Goal: Task Accomplishment & Management: Manage account settings

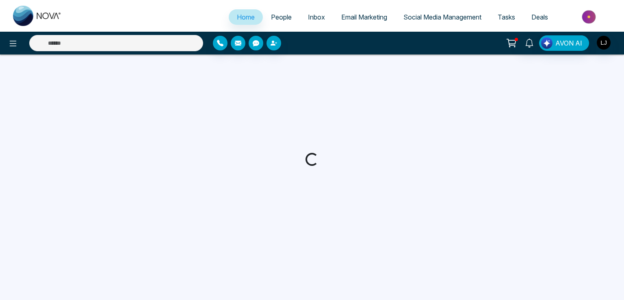
select select "*"
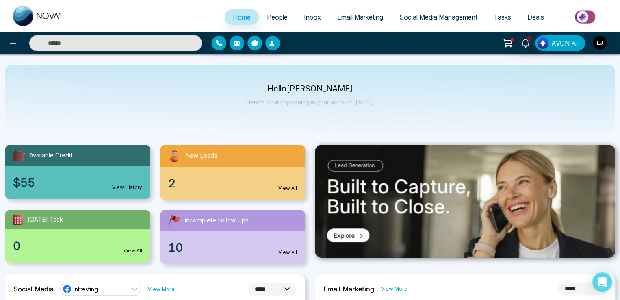
click at [575, 15] on img at bounding box center [585, 17] width 59 height 18
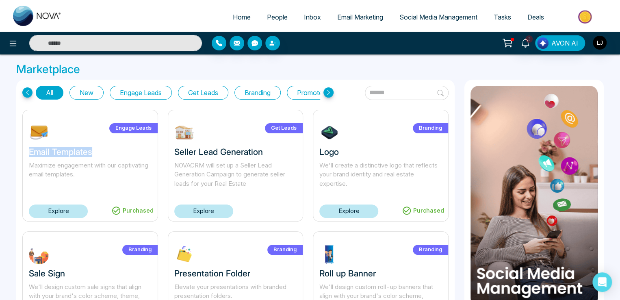
drag, startPoint x: 28, startPoint y: 152, endPoint x: 93, endPoint y: 151, distance: 65.0
click at [93, 151] on h3 "Email Templates" at bounding box center [90, 152] width 123 height 10
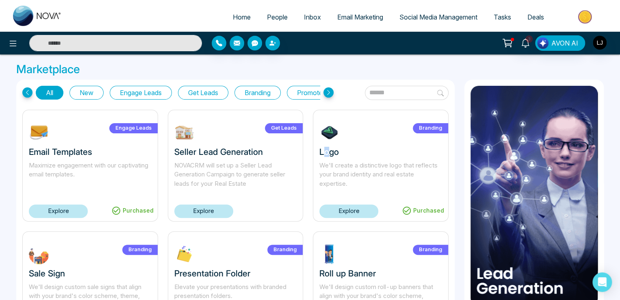
drag, startPoint x: 322, startPoint y: 150, endPoint x: 327, endPoint y: 150, distance: 5.3
click at [327, 150] on h3 "Logo" at bounding box center [380, 152] width 123 height 10
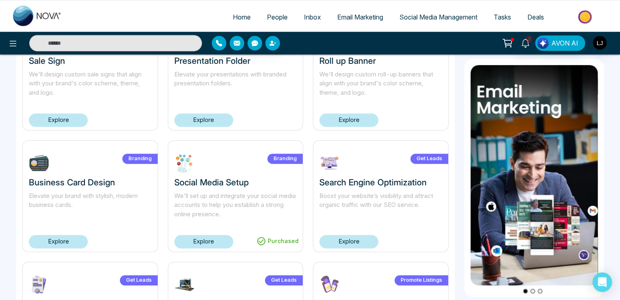
scroll to position [81, 0]
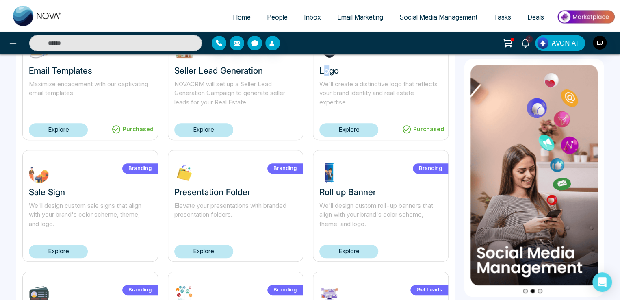
select select "*"
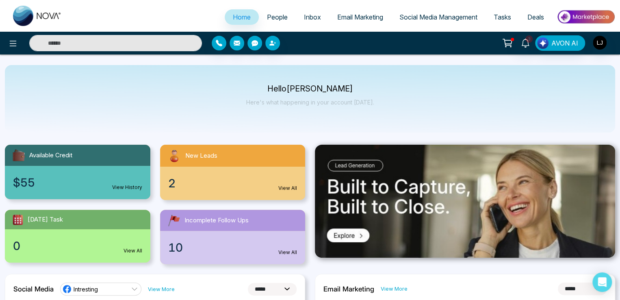
click at [506, 39] on icon at bounding box center [507, 42] width 8 height 6
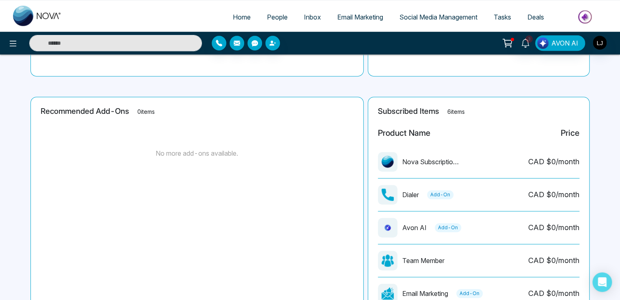
scroll to position [163, 0]
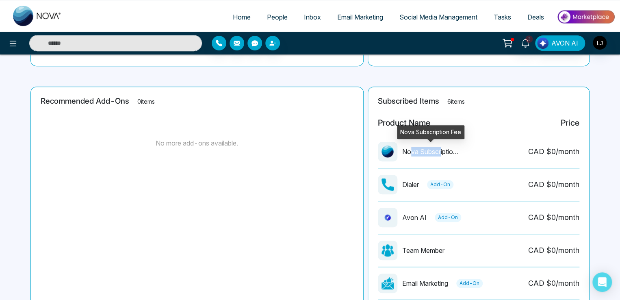
drag, startPoint x: 410, startPoint y: 152, endPoint x: 441, endPoint y: 152, distance: 30.9
click at [441, 152] on p "Nova Subscription Fee" at bounding box center [430, 152] width 57 height 10
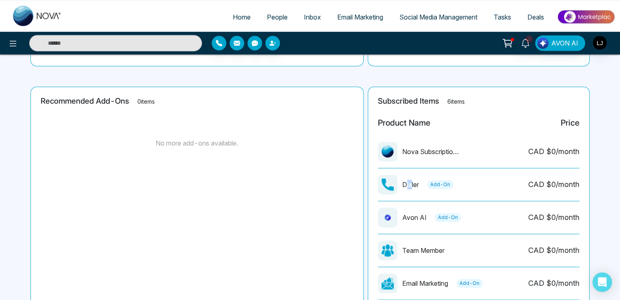
click at [413, 182] on p "Dialer" at bounding box center [410, 185] width 17 height 10
click at [233, 17] on span "Home" at bounding box center [242, 17] width 18 height 8
select select "*"
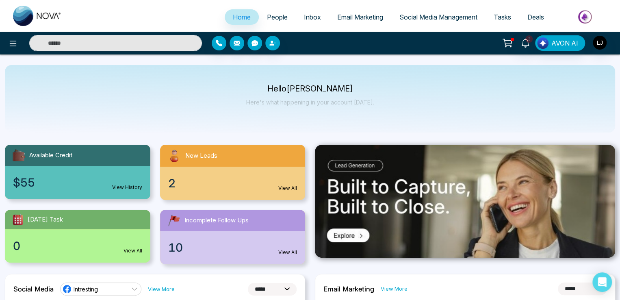
click at [120, 187] on link "View History" at bounding box center [127, 187] width 30 height 7
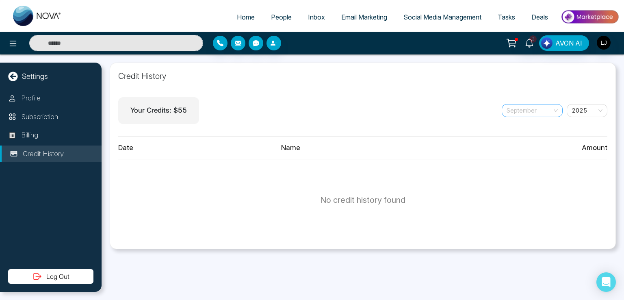
click at [533, 112] on span "September" at bounding box center [532, 110] width 51 height 12
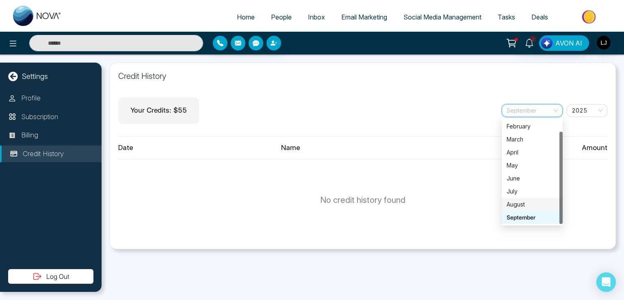
click at [520, 205] on div "August" at bounding box center [532, 204] width 51 height 9
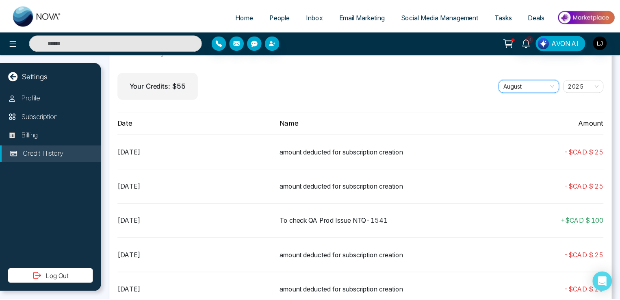
scroll to position [0, 0]
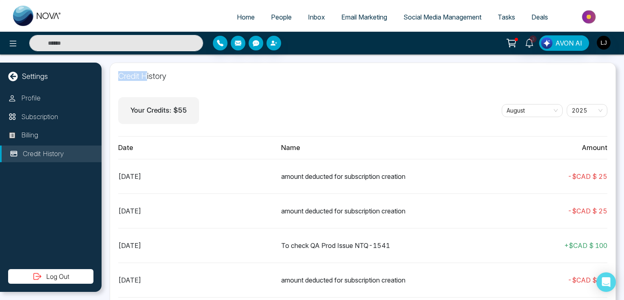
drag, startPoint x: 118, startPoint y: 76, endPoint x: 148, endPoint y: 75, distance: 29.3
click at [148, 75] on h1 "Credit History" at bounding box center [362, 76] width 489 height 10
select select "*"
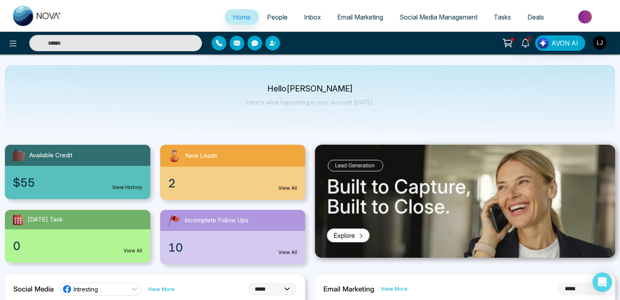
click at [289, 190] on link "View All" at bounding box center [287, 188] width 19 height 7
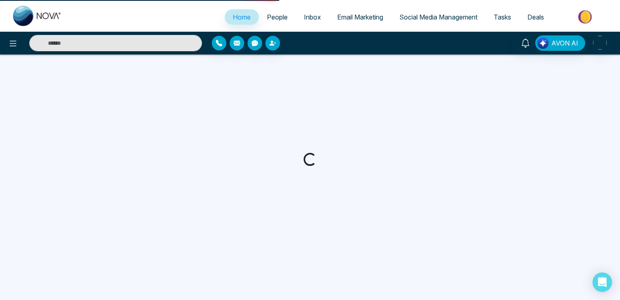
select select "*"
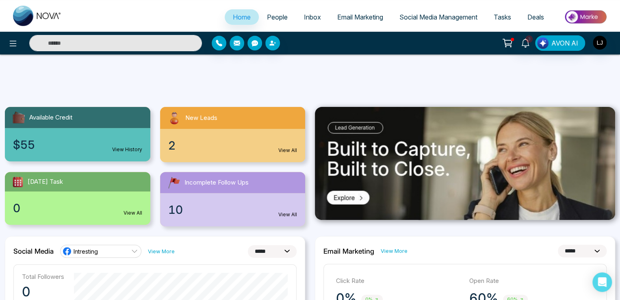
scroll to position [81, 0]
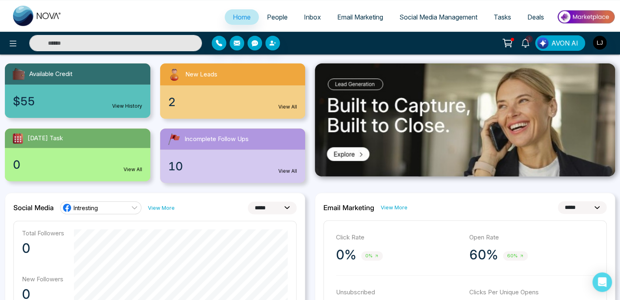
click at [284, 168] on link "View All" at bounding box center [287, 170] width 19 height 7
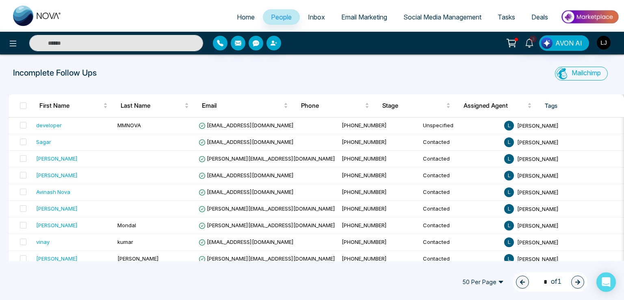
select select "*"
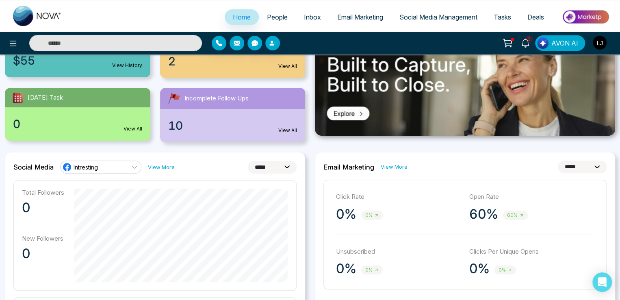
scroll to position [163, 0]
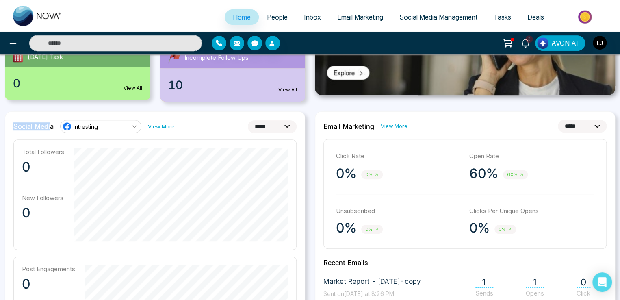
drag, startPoint x: 13, startPoint y: 126, endPoint x: 49, endPoint y: 127, distance: 35.4
click at [49, 127] on h2 "Social Media" at bounding box center [33, 126] width 40 height 8
click at [99, 128] on link "Intresting" at bounding box center [100, 126] width 81 height 13
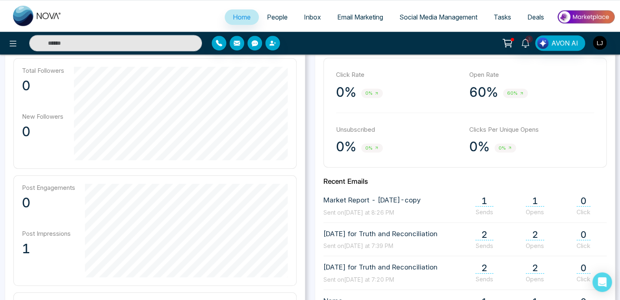
scroll to position [244, 0]
drag, startPoint x: 23, startPoint y: 72, endPoint x: 43, endPoint y: 72, distance: 20.3
click at [43, 72] on p "Total Followers" at bounding box center [43, 71] width 42 height 8
drag, startPoint x: 24, startPoint y: 118, endPoint x: 52, endPoint y: 118, distance: 27.6
click at [52, 118] on p "New Followers" at bounding box center [43, 117] width 42 height 8
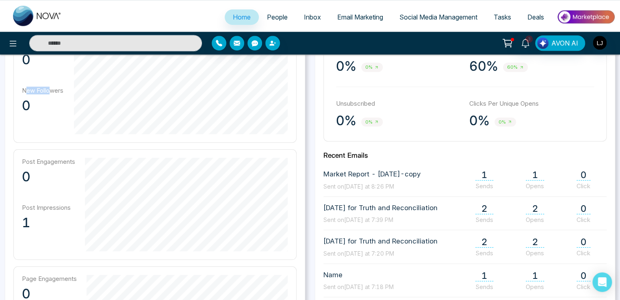
scroll to position [284, 0]
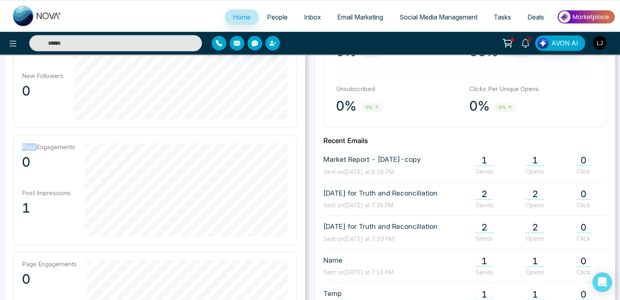
drag, startPoint x: 23, startPoint y: 145, endPoint x: 36, endPoint y: 145, distance: 13.4
click at [36, 145] on p "Post Engagements" at bounding box center [48, 147] width 53 height 8
drag, startPoint x: 30, startPoint y: 195, endPoint x: 49, endPoint y: 193, distance: 19.2
click at [49, 193] on p "Post Impressions" at bounding box center [48, 193] width 53 height 8
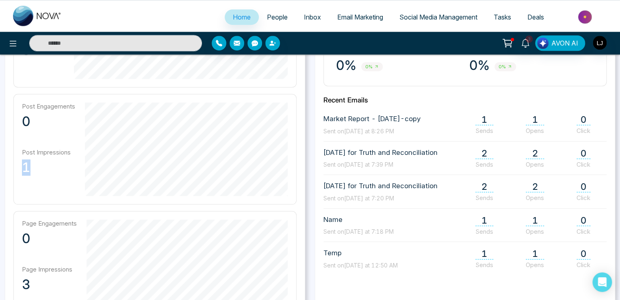
drag, startPoint x: 22, startPoint y: 170, endPoint x: 32, endPoint y: 169, distance: 9.8
click at [32, 169] on p "1" at bounding box center [48, 167] width 53 height 16
drag, startPoint x: 38, startPoint y: 107, endPoint x: 59, endPoint y: 110, distance: 21.3
click at [59, 110] on div "Post Engagements 0" at bounding box center [48, 119] width 53 height 34
click at [25, 104] on p "Post Engagements" at bounding box center [48, 106] width 53 height 8
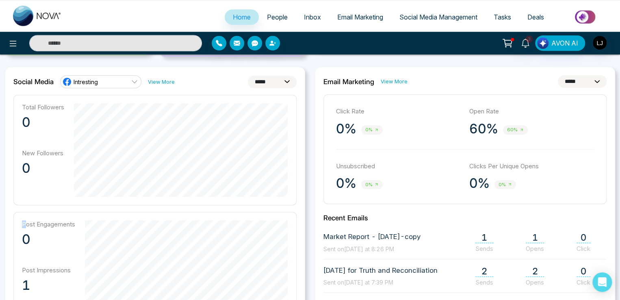
scroll to position [203, 0]
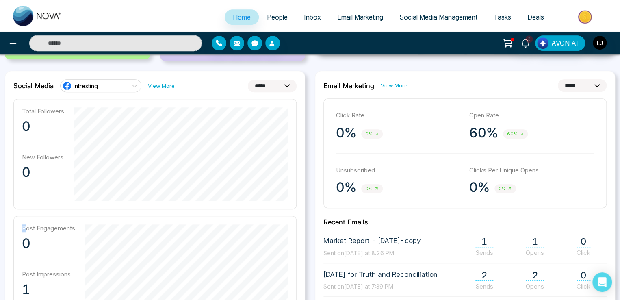
click at [265, 86] on select "**********" at bounding box center [272, 86] width 49 height 13
select select "**"
click at [248, 80] on select "**********" at bounding box center [272, 86] width 49 height 13
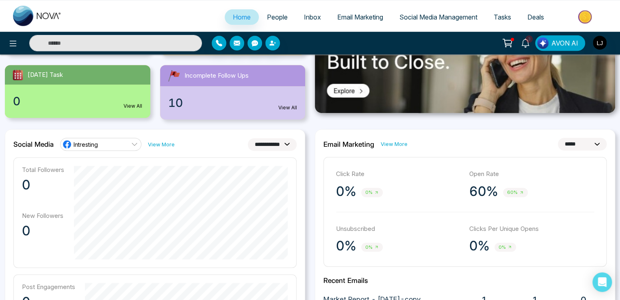
scroll to position [122, 0]
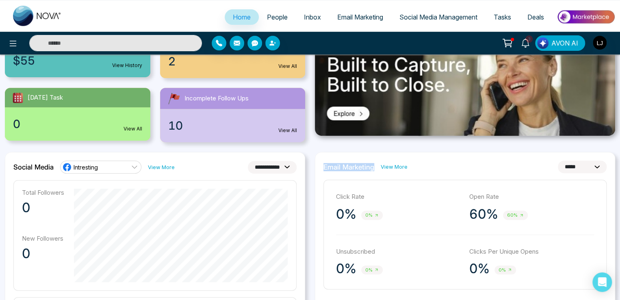
drag, startPoint x: 322, startPoint y: 165, endPoint x: 371, endPoint y: 169, distance: 49.8
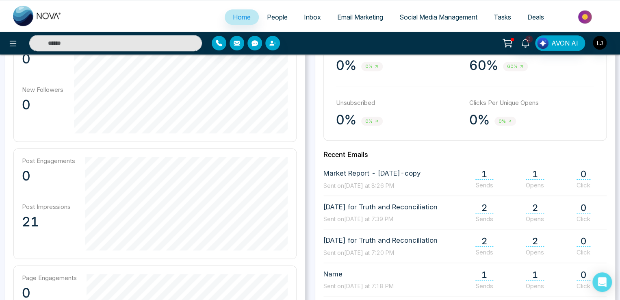
scroll to position [284, 0]
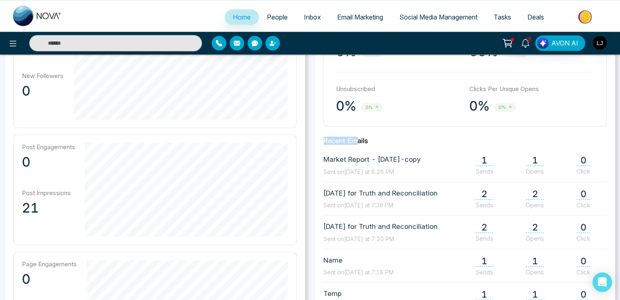
drag, startPoint x: 323, startPoint y: 142, endPoint x: 358, endPoint y: 144, distance: 35.8
click at [354, 144] on div "**********" at bounding box center [465, 179] width 300 height 381
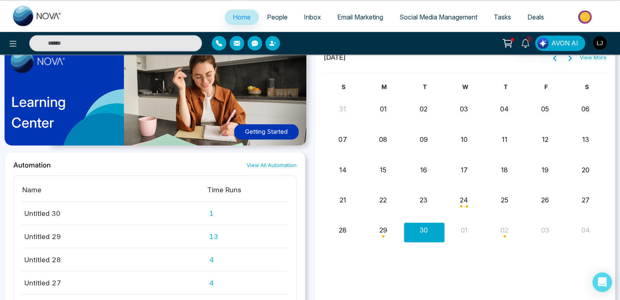
scroll to position [569, 0]
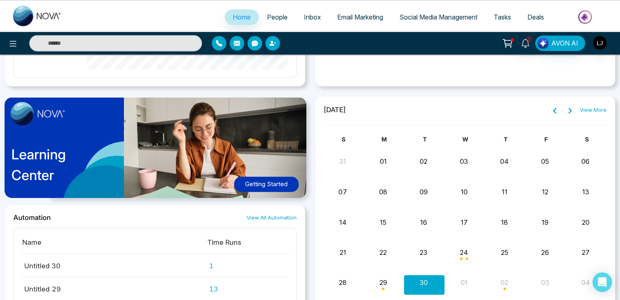
click at [259, 182] on button "Getting Started" at bounding box center [266, 184] width 65 height 16
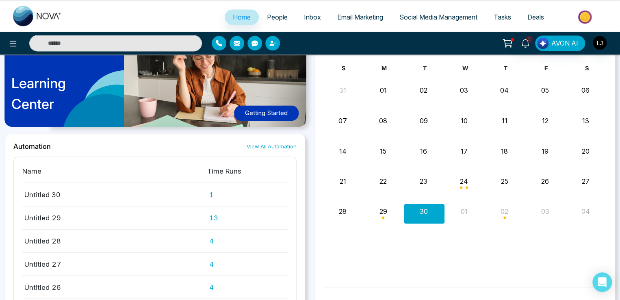
scroll to position [641, 0]
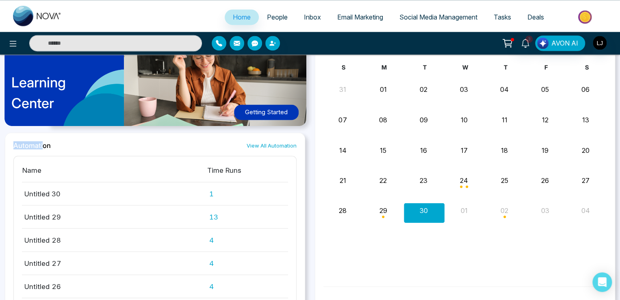
drag, startPoint x: 13, startPoint y: 141, endPoint x: 42, endPoint y: 145, distance: 29.6
click at [42, 145] on div "Automation View All Automation Name Time Runs Untitled 30 1 Untitled 29 13 Unti…" at bounding box center [155, 236] width 300 height 209
click at [46, 145] on h2 "Automation" at bounding box center [31, 145] width 37 height 8
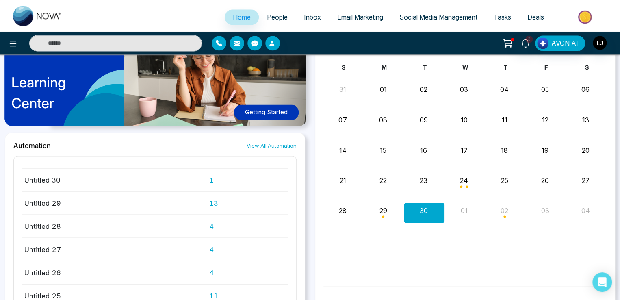
scroll to position [0, 0]
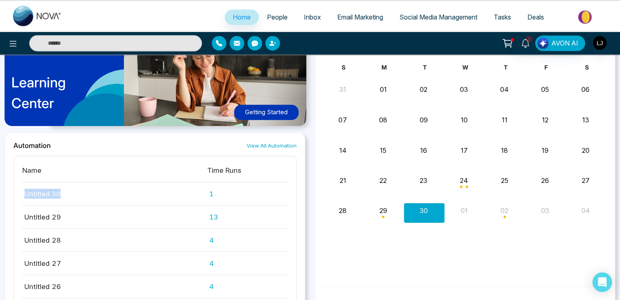
drag, startPoint x: 24, startPoint y: 194, endPoint x: 65, endPoint y: 193, distance: 41.1
click at [65, 193] on td "Untitled 30" at bounding box center [114, 193] width 185 height 23
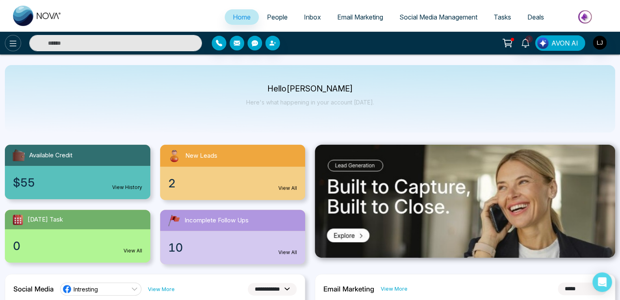
click at [17, 45] on icon at bounding box center [13, 44] width 10 height 10
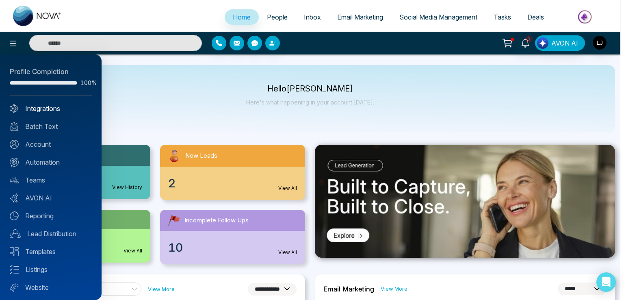
click at [38, 108] on link "Integrations" at bounding box center [51, 109] width 82 height 10
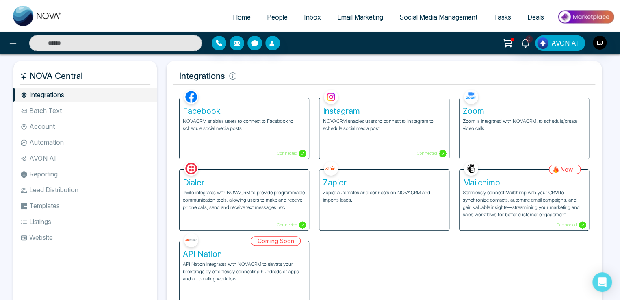
drag, startPoint x: 37, startPoint y: 74, endPoint x: 83, endPoint y: 80, distance: 46.3
click at [83, 80] on h5 "NOVA Central" at bounding box center [85, 75] width 130 height 17
click at [63, 45] on input "text" at bounding box center [115, 43] width 173 height 16
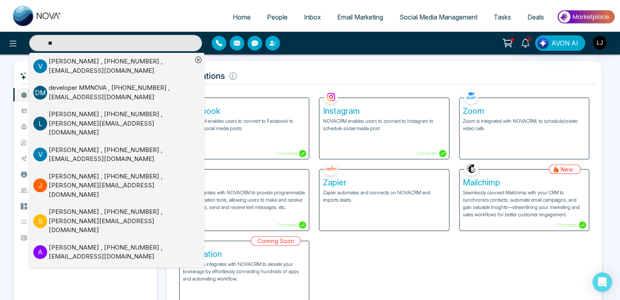
type input "***"
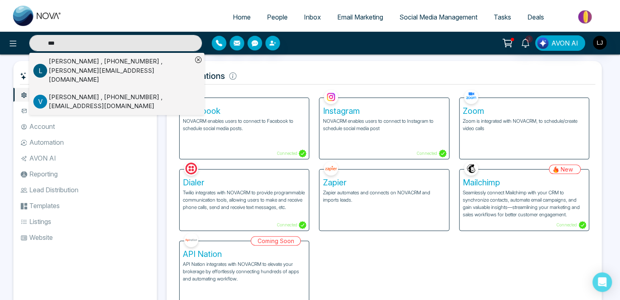
drag, startPoint x: 62, startPoint y: 43, endPoint x: 30, endPoint y: 43, distance: 32.5
click at [30, 43] on input "***" at bounding box center [115, 43] width 173 height 16
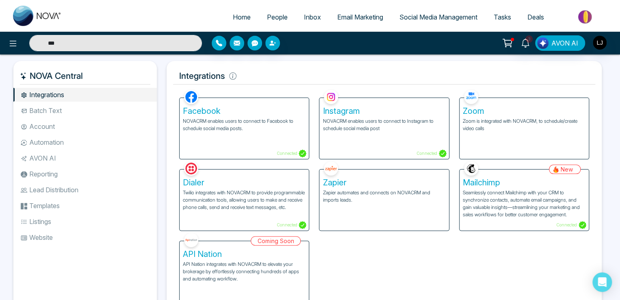
type input "****"
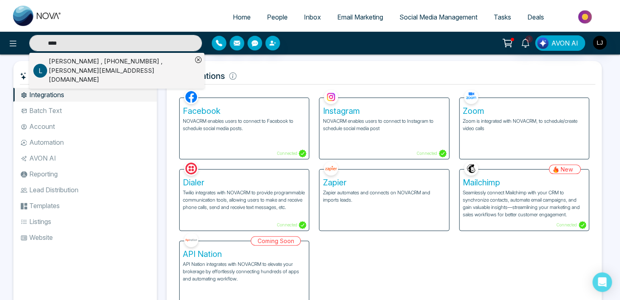
drag, startPoint x: 72, startPoint y: 43, endPoint x: 44, endPoint y: 43, distance: 27.2
click at [44, 43] on input "****" at bounding box center [115, 43] width 173 height 16
type input "**********"
click at [148, 12] on ul "Home People Inbox Email Marketing Social Media Management Tasks Deals" at bounding box center [342, 18] width 545 height 22
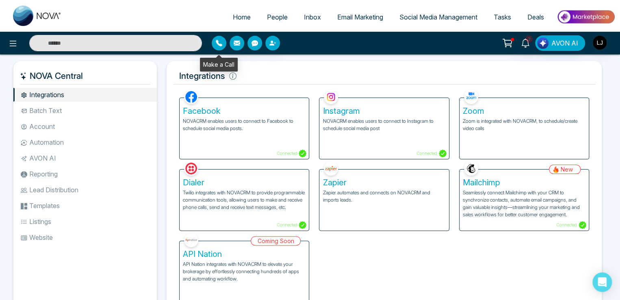
click at [217, 44] on icon "button" at bounding box center [219, 43] width 7 height 7
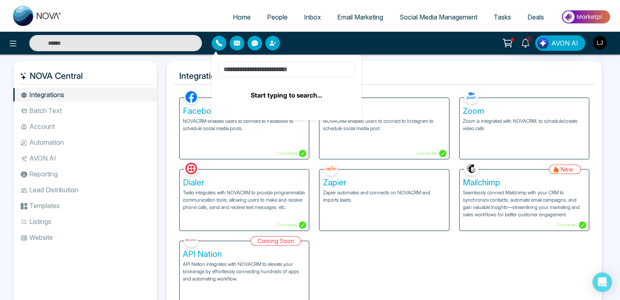
click at [239, 69] on input at bounding box center [286, 69] width 137 height 15
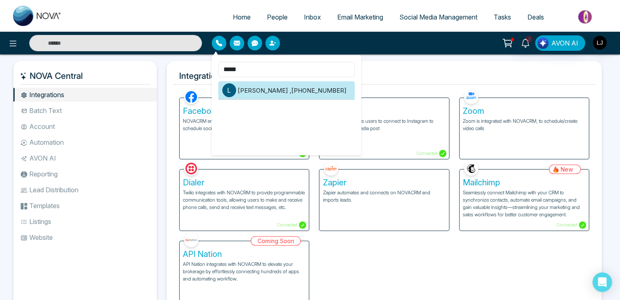
type input "*****"
click at [259, 91] on li "[PERSON_NAME] , [PHONE_NUMBER]" at bounding box center [286, 90] width 137 height 18
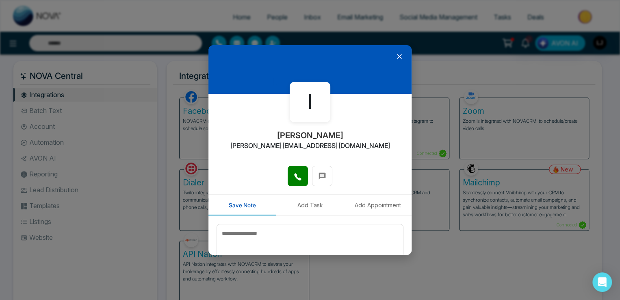
click at [395, 58] on icon at bounding box center [399, 56] width 8 height 8
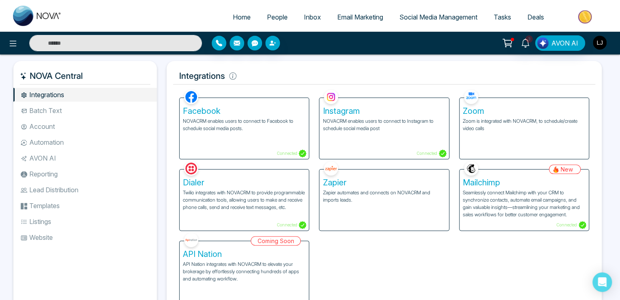
click at [604, 38] on img "button" at bounding box center [600, 43] width 14 height 14
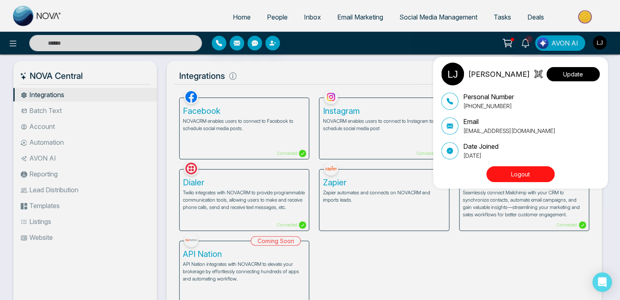
click at [573, 75] on button "Update" at bounding box center [573, 74] width 53 height 14
select select
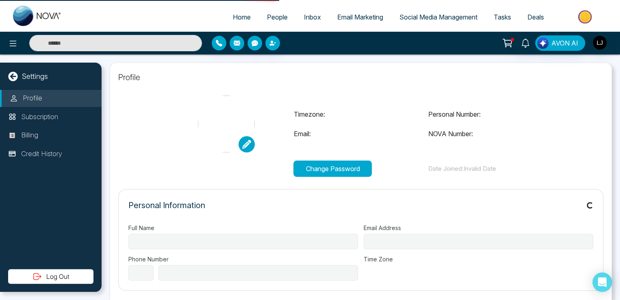
type input "**********"
select select "***"
type input "**********"
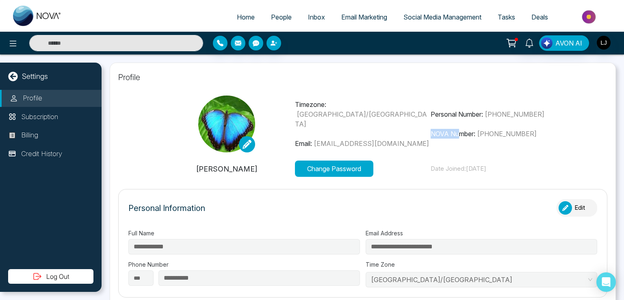
type input "*"
drag, startPoint x: 429, startPoint y: 132, endPoint x: 529, endPoint y: 136, distance: 100.0
click at [529, 136] on p "NOVA Number: [PHONE_NUMBER]" at bounding box center [499, 134] width 136 height 10
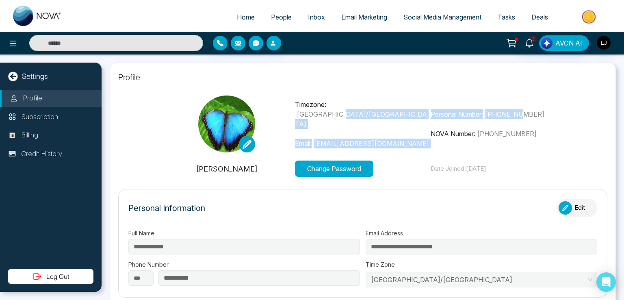
drag, startPoint x: 427, startPoint y: 113, endPoint x: 523, endPoint y: 113, distance: 96.3
click at [523, 113] on div "Timezone: [GEOGRAPHIC_DATA]/[GEOGRAPHIC_DATA] Email: [EMAIL_ADDRESS][DOMAIN_NAM…" at bounding box center [363, 124] width 408 height 57
click at [488, 113] on span "[PHONE_NUMBER]" at bounding box center [515, 114] width 60 height 8
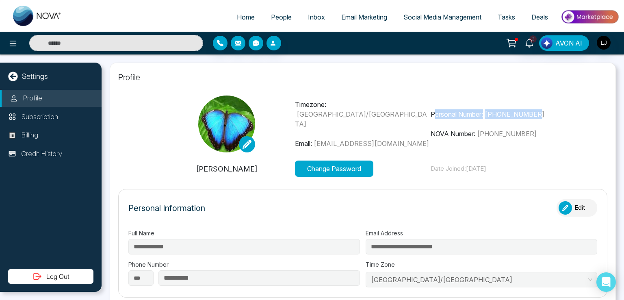
drag, startPoint x: 431, startPoint y: 114, endPoint x: 545, endPoint y: 118, distance: 113.4
click at [545, 118] on p "Personal Number: [PHONE_NUMBER]" at bounding box center [499, 114] width 136 height 10
click at [531, 42] on icon at bounding box center [529, 43] width 9 height 9
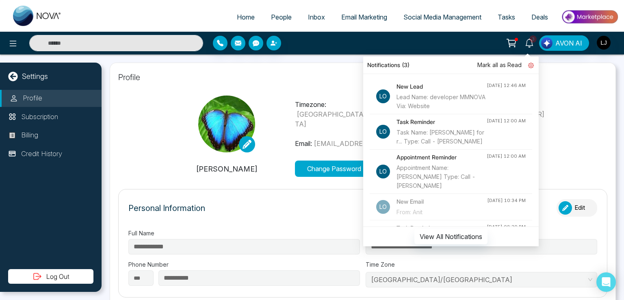
click at [532, 63] on icon at bounding box center [531, 66] width 6 height 6
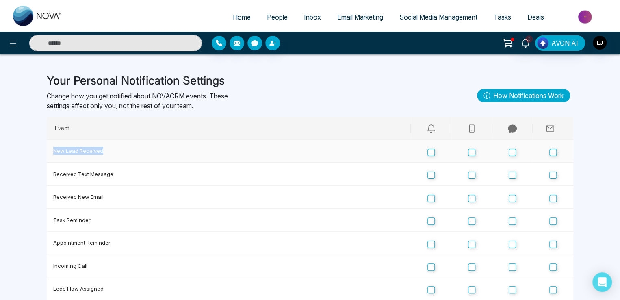
drag, startPoint x: 53, startPoint y: 150, endPoint x: 109, endPoint y: 150, distance: 56.1
click at [109, 150] on td "New Lead Received" at bounding box center [229, 151] width 364 height 23
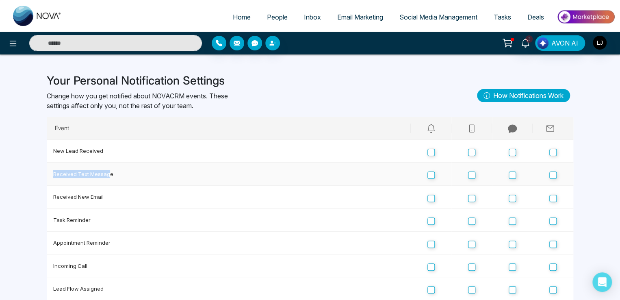
drag, startPoint x: 50, startPoint y: 174, endPoint x: 108, endPoint y: 178, distance: 57.9
click at [108, 178] on td "Received Text Message" at bounding box center [229, 174] width 364 height 23
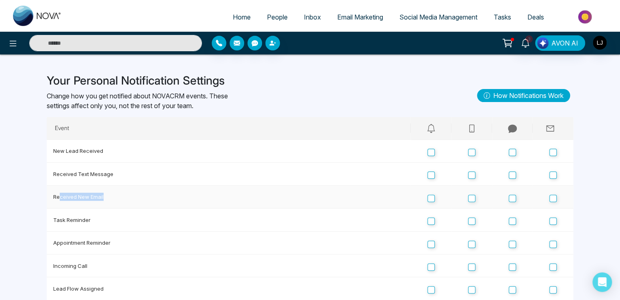
drag, startPoint x: 59, startPoint y: 201, endPoint x: 106, endPoint y: 199, distance: 47.2
click at [106, 199] on td "Received New Email" at bounding box center [229, 197] width 364 height 23
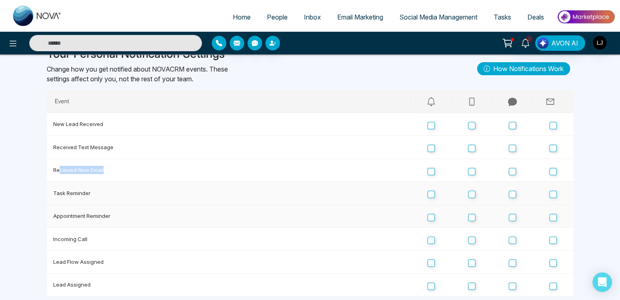
scroll to position [41, 0]
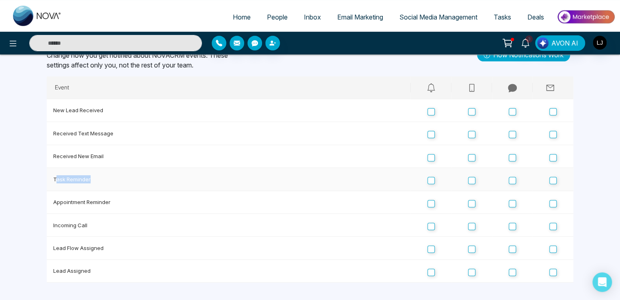
drag, startPoint x: 56, startPoint y: 180, endPoint x: 109, endPoint y: 181, distance: 52.8
click at [109, 181] on td "Task Reminder" at bounding box center [229, 179] width 364 height 23
drag, startPoint x: 63, startPoint y: 205, endPoint x: 93, endPoint y: 205, distance: 29.7
click at [93, 205] on td "Appointment Reminder" at bounding box center [229, 202] width 364 height 23
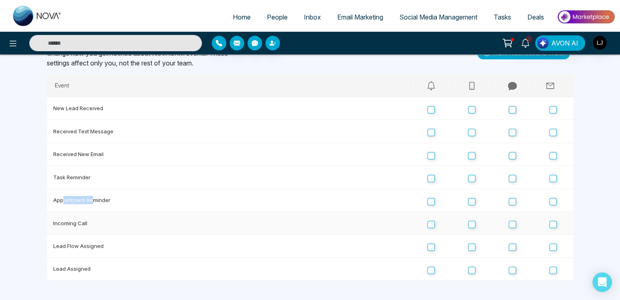
scroll to position [44, 0]
drag, startPoint x: 50, startPoint y: 225, endPoint x: 100, endPoint y: 225, distance: 49.6
click at [100, 225] on td "Incoming Call" at bounding box center [229, 223] width 364 height 23
drag, startPoint x: 52, startPoint y: 243, endPoint x: 76, endPoint y: 244, distance: 23.6
click at [76, 244] on td "Lead Flow Assigned" at bounding box center [229, 246] width 364 height 23
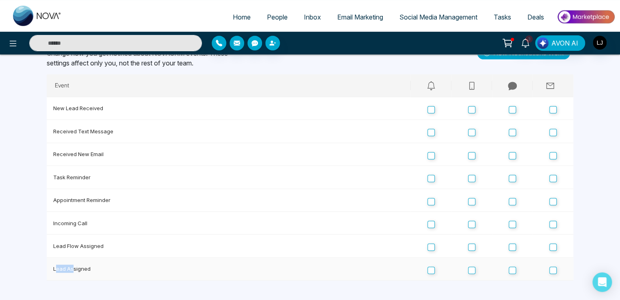
drag, startPoint x: 57, startPoint y: 270, endPoint x: 76, endPoint y: 270, distance: 19.5
click at [76, 270] on td "Lead Assigned" at bounding box center [229, 269] width 364 height 23
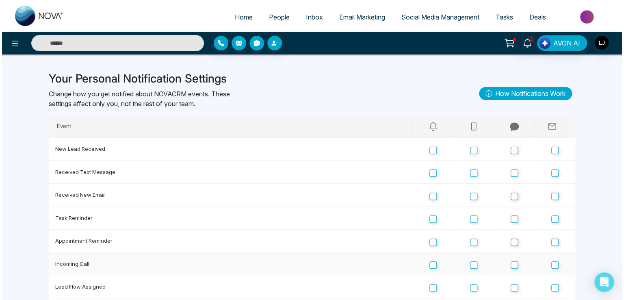
scroll to position [0, 0]
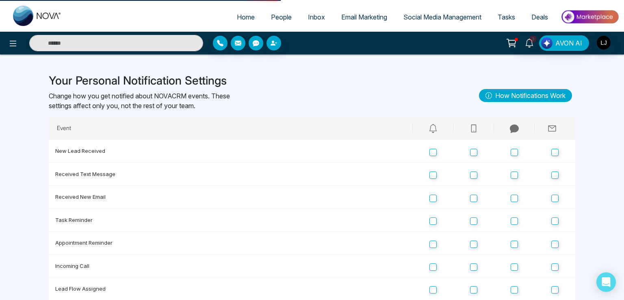
select select "***"
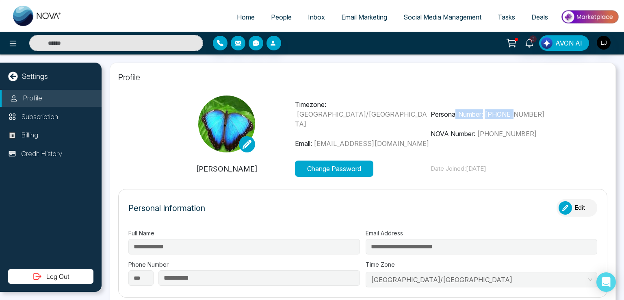
type input "*"
drag, startPoint x: 452, startPoint y: 114, endPoint x: 537, endPoint y: 111, distance: 85.8
click at [537, 111] on p "Personal Number: [PHONE_NUMBER]" at bounding box center [499, 114] width 136 height 10
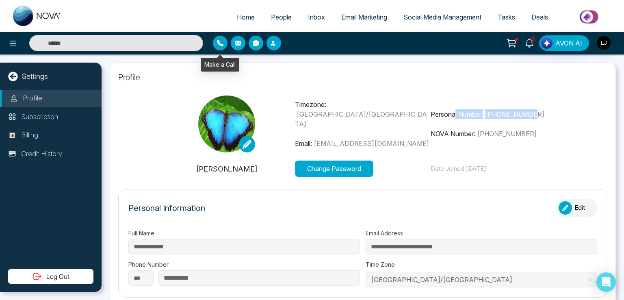
click at [221, 42] on icon "button" at bounding box center [220, 43] width 7 height 7
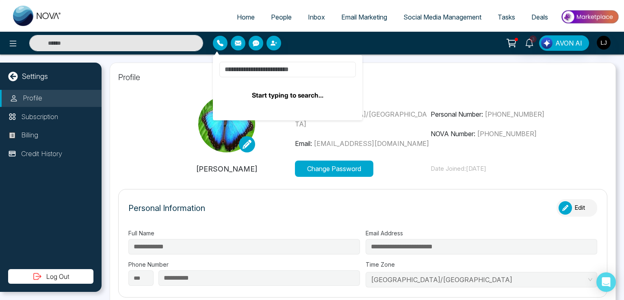
click at [262, 71] on input at bounding box center [287, 69] width 137 height 15
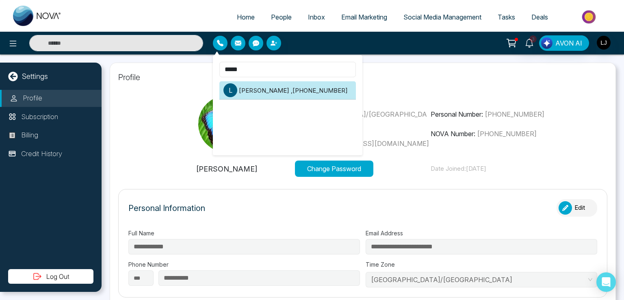
type input "*****"
click at [258, 93] on li "[PERSON_NAME] , [PHONE_NUMBER]" at bounding box center [287, 90] width 137 height 18
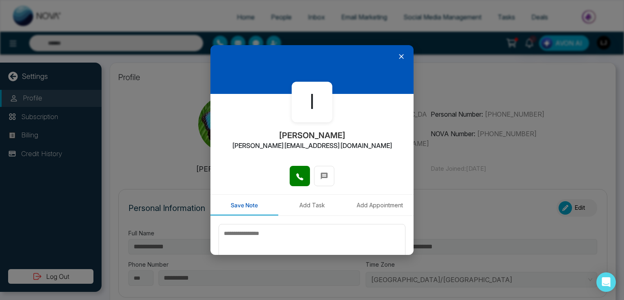
scroll to position [41, 0]
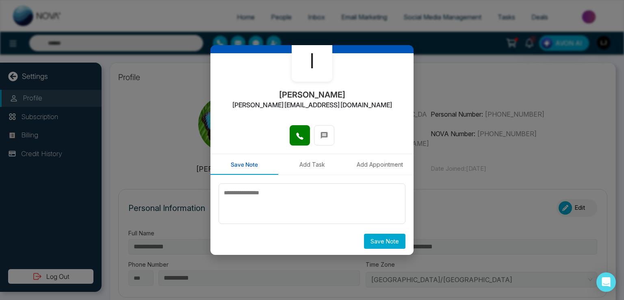
click at [311, 163] on button "Add Task" at bounding box center [312, 164] width 68 height 21
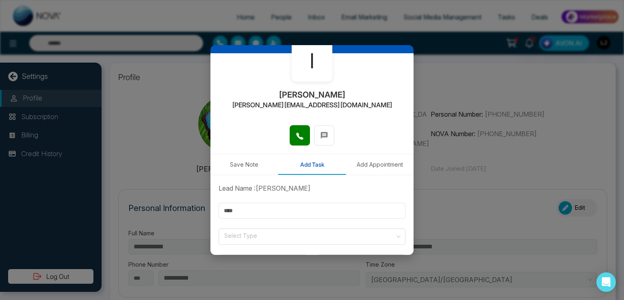
click at [376, 164] on button "Add Appointment" at bounding box center [380, 164] width 68 height 21
click at [321, 136] on icon at bounding box center [324, 135] width 7 height 7
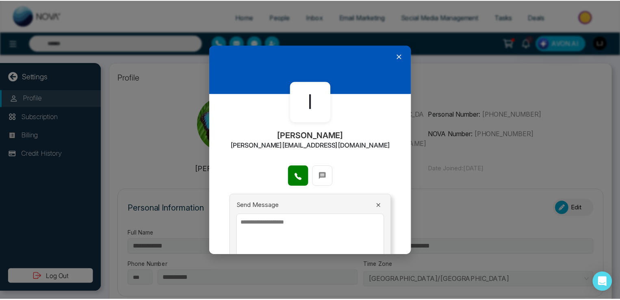
scroll to position [0, 0]
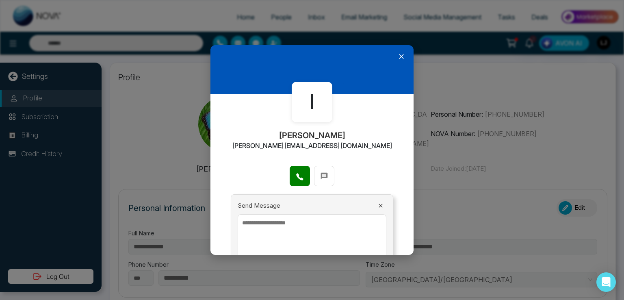
click at [397, 56] on icon at bounding box center [401, 56] width 8 height 8
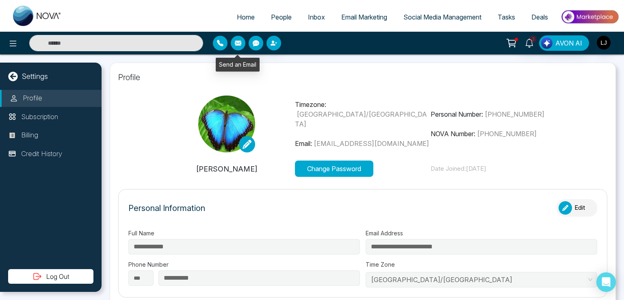
click at [237, 41] on icon "button" at bounding box center [238, 43] width 7 height 5
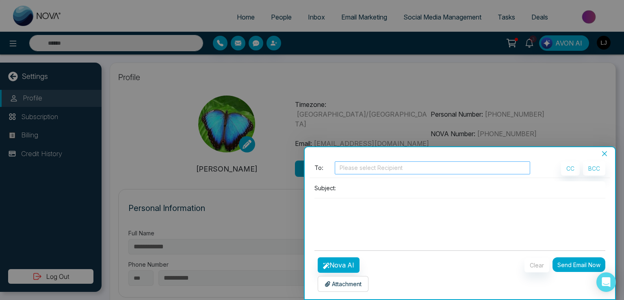
click at [353, 170] on div at bounding box center [432, 168] width 191 height 10
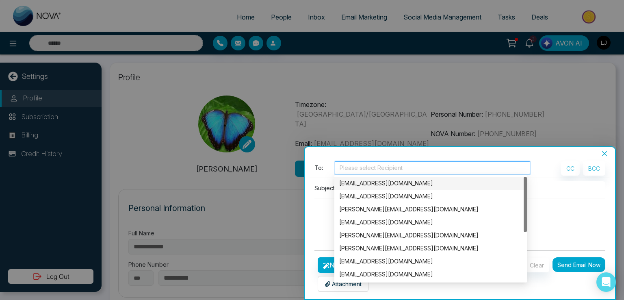
click at [360, 185] on div "[EMAIL_ADDRESS][DOMAIN_NAME]" at bounding box center [430, 183] width 183 height 9
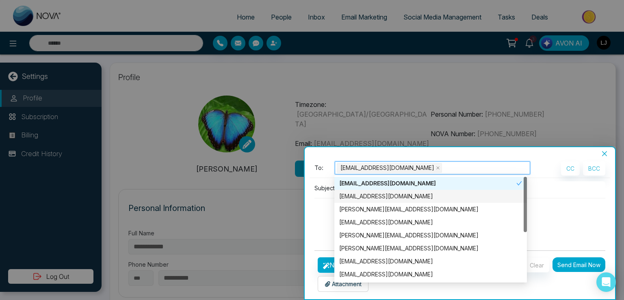
click at [313, 208] on div "Subject:" at bounding box center [460, 212] width 301 height 63
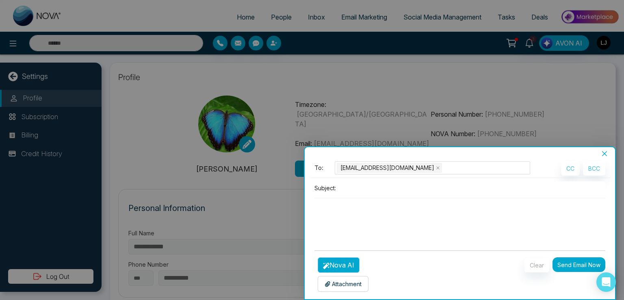
click at [340, 264] on button "Nova AI" at bounding box center [339, 264] width 42 height 15
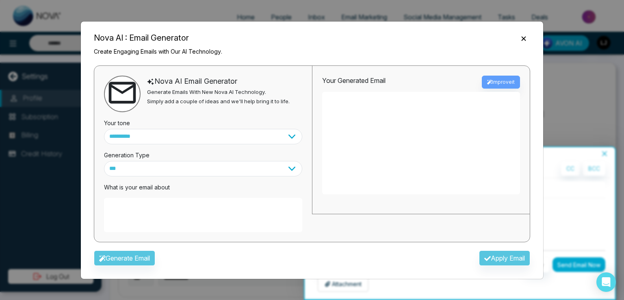
click at [125, 206] on textarea at bounding box center [203, 215] width 198 height 34
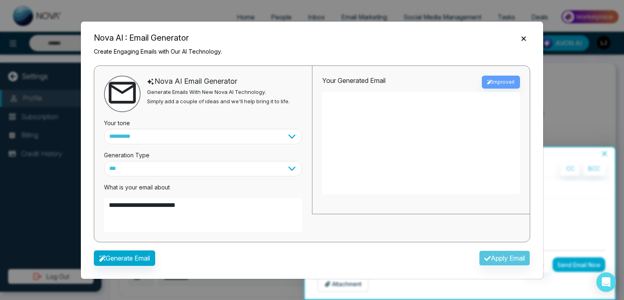
type textarea "**********"
click at [124, 248] on div "**********" at bounding box center [311, 155] width 449 height 187
click at [126, 259] on button "Generate Email" at bounding box center [124, 257] width 61 height 15
type textarea "**********"
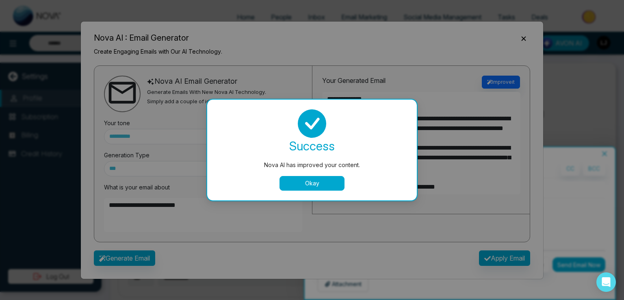
click at [305, 185] on button "Okay" at bounding box center [312, 183] width 65 height 15
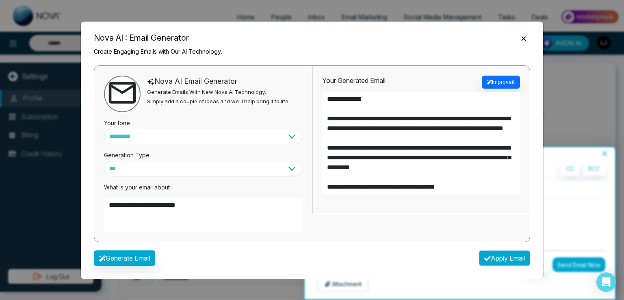
click at [495, 258] on button "Apply Email" at bounding box center [504, 257] width 51 height 15
type textarea "**********"
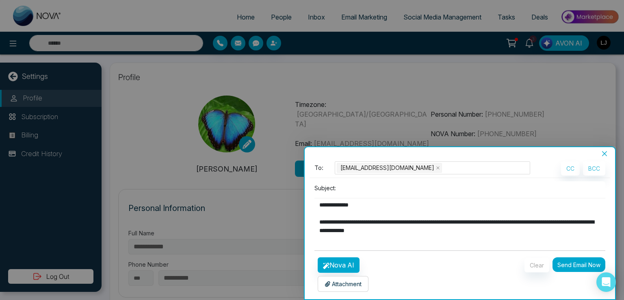
click at [604, 150] on button "Close" at bounding box center [604, 153] width 11 height 7
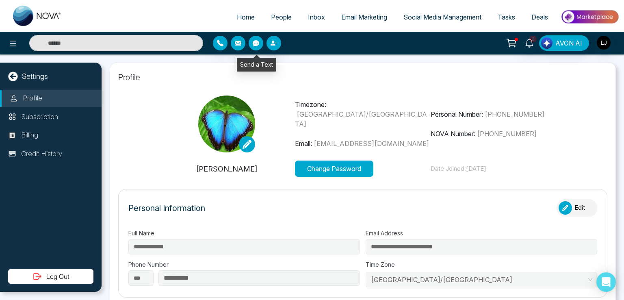
click at [256, 46] on icon "button" at bounding box center [256, 43] width 7 height 7
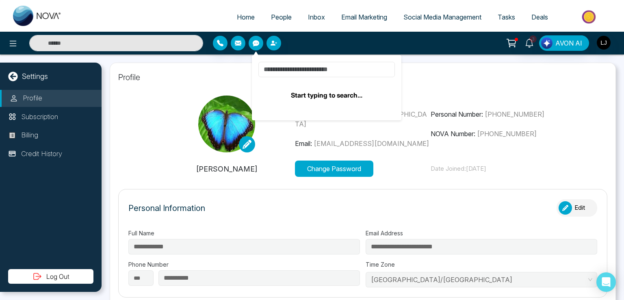
click at [284, 70] on input at bounding box center [326, 69] width 137 height 15
click at [353, 43] on div at bounding box center [286, 43] width 146 height 15
click at [302, 41] on div at bounding box center [286, 43] width 146 height 15
click at [274, 41] on icon "button" at bounding box center [274, 43] width 7 height 7
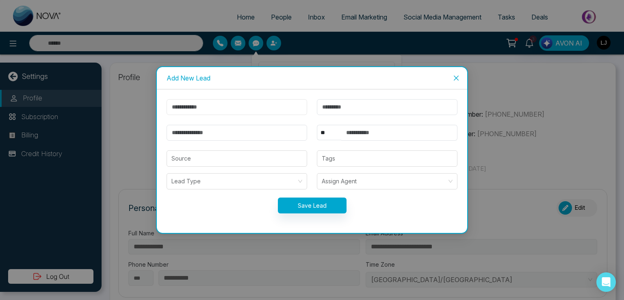
click at [189, 107] on input "text" at bounding box center [237, 107] width 141 height 16
type input "******"
click at [183, 135] on input "email" at bounding box center [237, 133] width 141 height 16
type input "**********"
drag, startPoint x: 329, startPoint y: 134, endPoint x: 329, endPoint y: 139, distance: 4.9
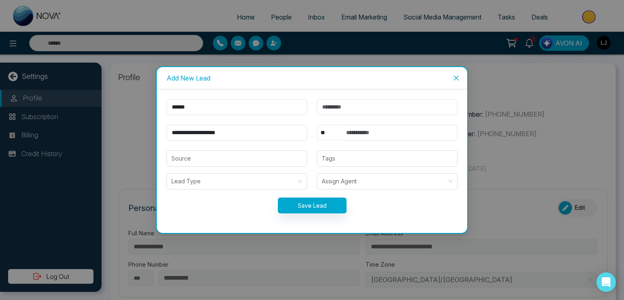
click at [329, 134] on select "** **** *** *** *** **** ***" at bounding box center [329, 132] width 24 height 15
select select "***"
click at [317, 125] on select "** **** *** *** *** **** ***" at bounding box center [329, 132] width 24 height 15
click at [359, 132] on input "text" at bounding box center [399, 133] width 116 height 16
click at [313, 207] on button "Save Lead" at bounding box center [312, 206] width 69 height 16
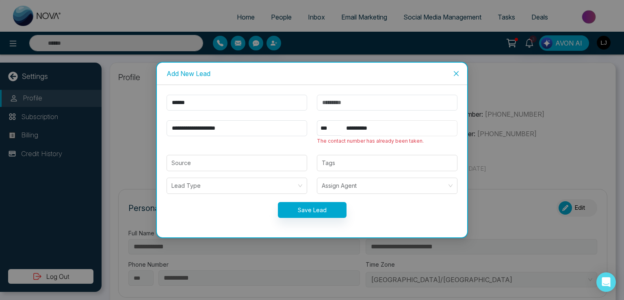
click at [385, 129] on input "**********" at bounding box center [399, 128] width 116 height 16
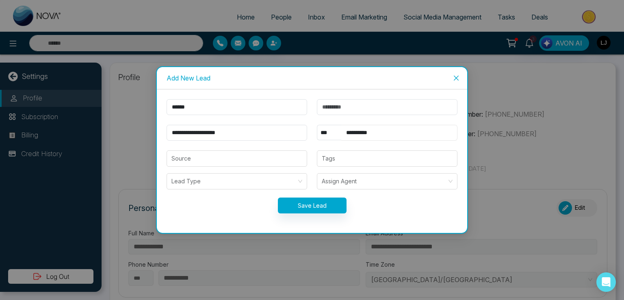
type input "**********"
click at [323, 204] on button "Save Lead" at bounding box center [312, 206] width 69 height 16
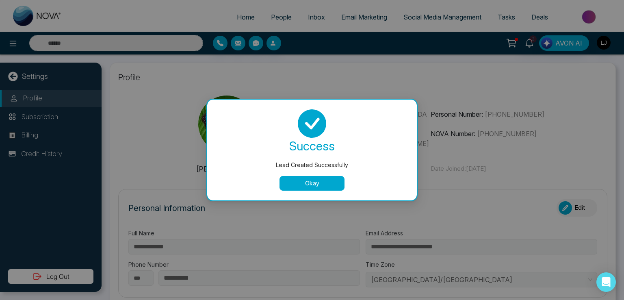
click at [295, 182] on button "Okay" at bounding box center [312, 183] width 65 height 15
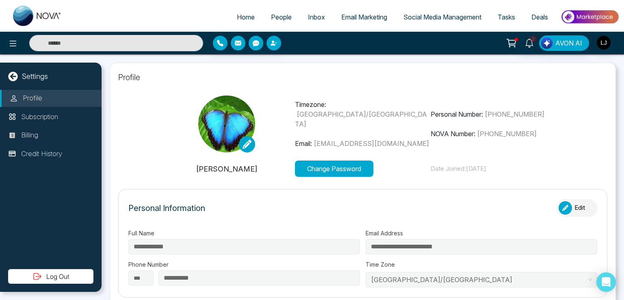
click at [271, 15] on span "People" at bounding box center [281, 17] width 21 height 8
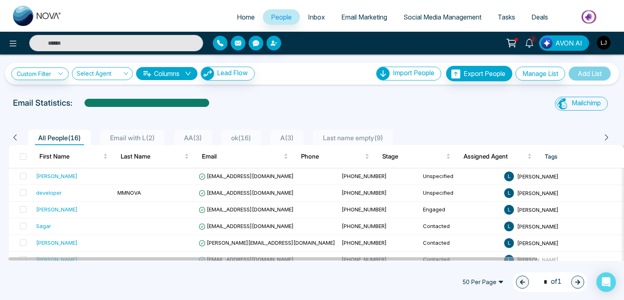
click at [513, 44] on icon at bounding box center [511, 42] width 11 height 11
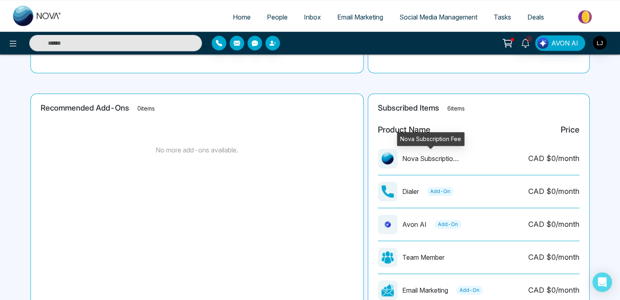
scroll to position [203, 0]
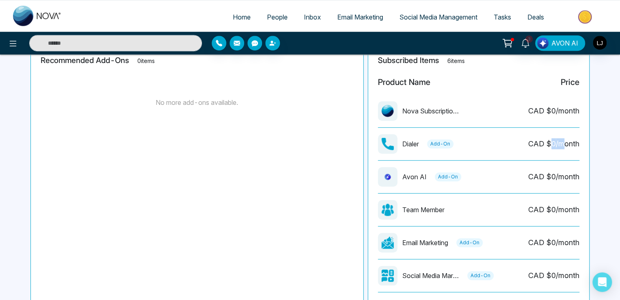
drag, startPoint x: 549, startPoint y: 145, endPoint x: 565, endPoint y: 145, distance: 15.9
click at [565, 145] on div "CAD $ 0 /month" at bounding box center [553, 143] width 51 height 11
drag, startPoint x: 402, startPoint y: 176, endPoint x: 431, endPoint y: 180, distance: 29.1
click at [431, 180] on div "Avon AI Add-On" at bounding box center [419, 177] width 83 height 20
click at [407, 176] on p "Avon AI" at bounding box center [414, 177] width 24 height 10
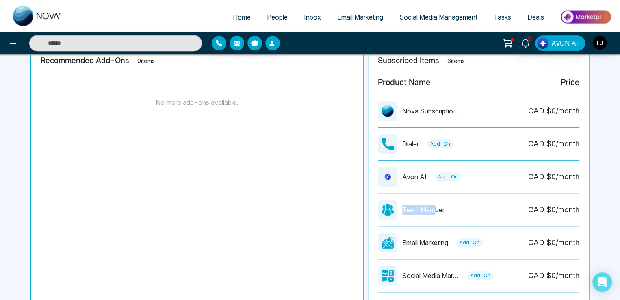
drag, startPoint x: 403, startPoint y: 212, endPoint x: 434, endPoint y: 216, distance: 31.6
click at [434, 216] on div "Team Member" at bounding box center [411, 210] width 67 height 20
click at [435, 216] on div "Team Member" at bounding box center [411, 210] width 67 height 20
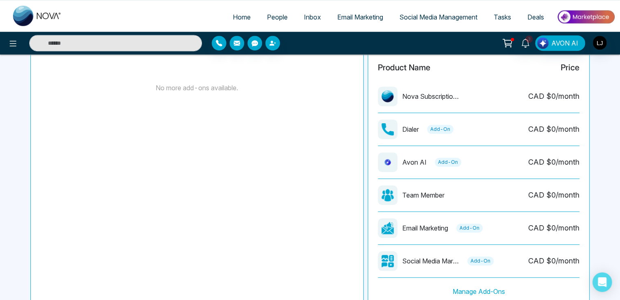
scroll to position [244, 0]
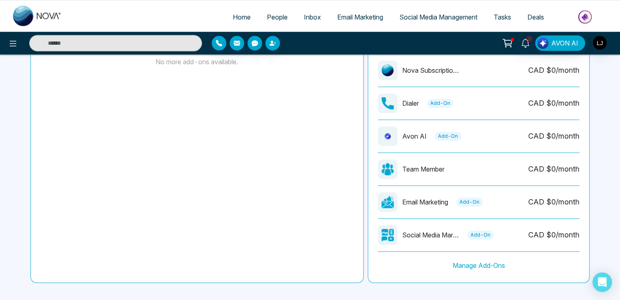
click at [342, 21] on link "Email Marketing" at bounding box center [360, 16] width 62 height 15
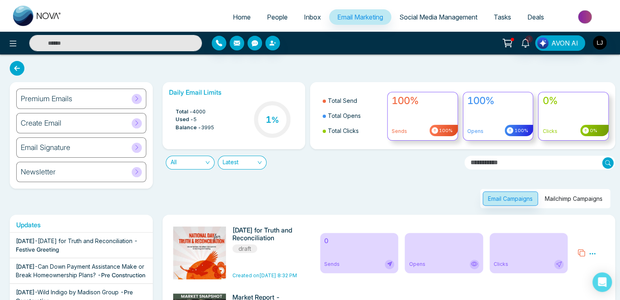
click at [133, 98] on span at bounding box center [137, 99] width 10 height 10
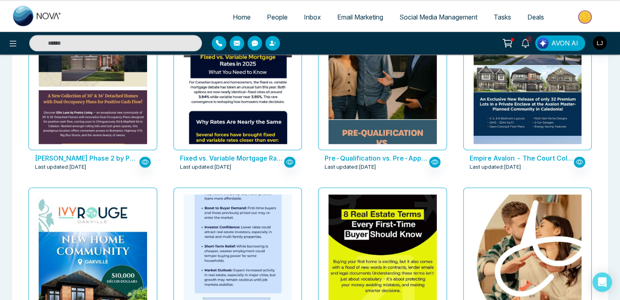
scroll to position [569, 0]
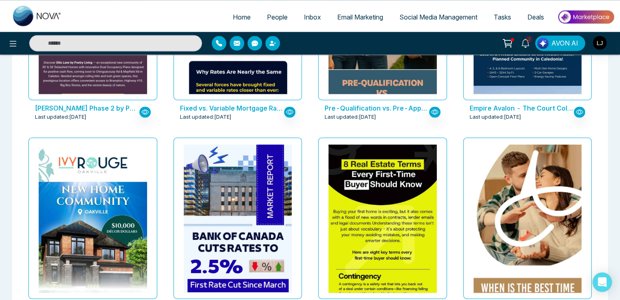
click at [509, 41] on icon at bounding box center [507, 42] width 11 height 11
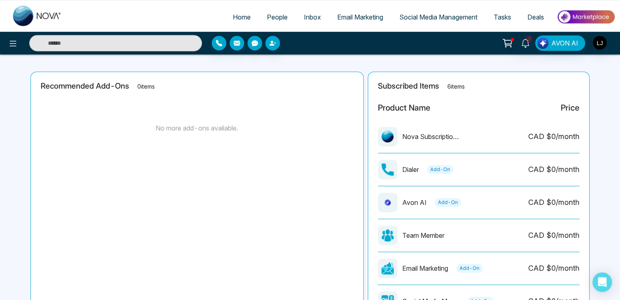
scroll to position [244, 0]
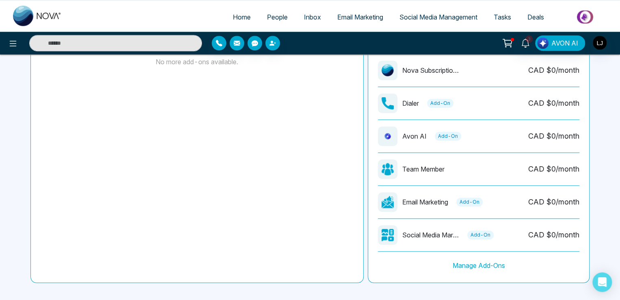
click at [351, 15] on span "Email Marketing" at bounding box center [360, 17] width 46 height 8
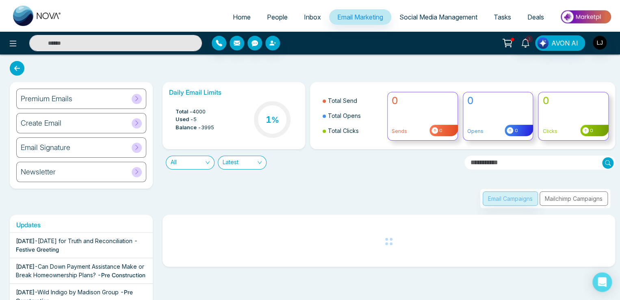
click at [506, 41] on icon at bounding box center [507, 42] width 8 height 6
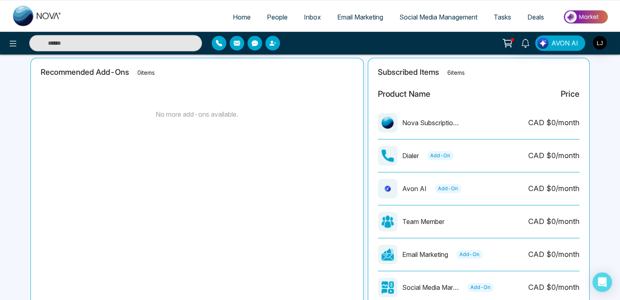
scroll to position [244, 0]
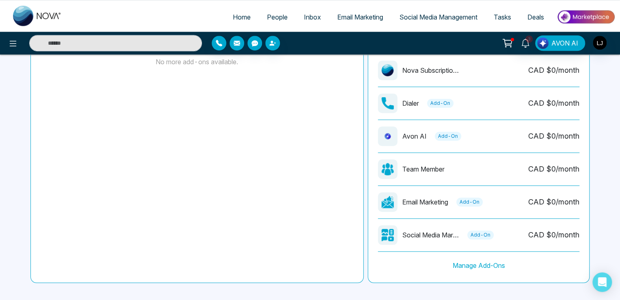
click at [420, 13] on span "Social Media Management" at bounding box center [439, 17] width 78 height 8
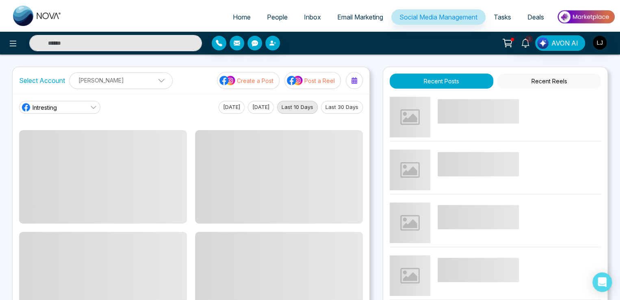
click at [257, 84] on p "Create a Post" at bounding box center [255, 80] width 37 height 9
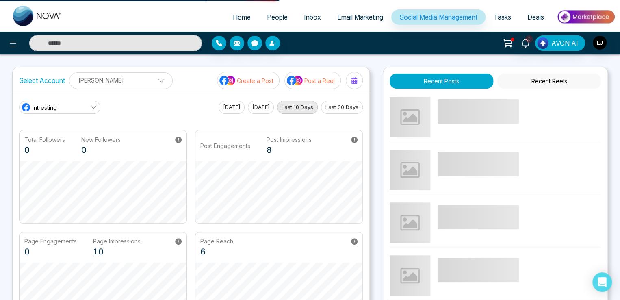
click at [263, 78] on p "Create a Post" at bounding box center [255, 80] width 37 height 9
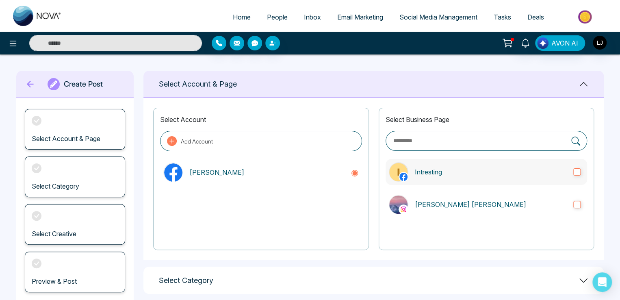
click at [438, 173] on p "Intresting" at bounding box center [491, 172] width 152 height 10
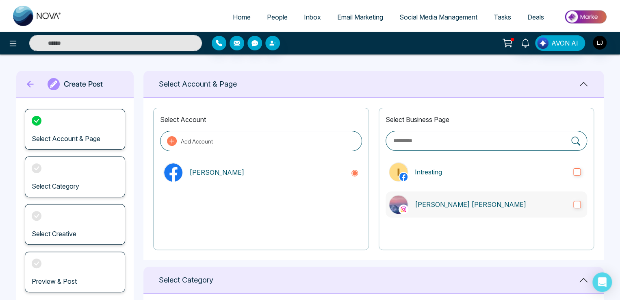
click at [445, 211] on label "[PERSON_NAME] [PERSON_NAME]" at bounding box center [487, 204] width 202 height 26
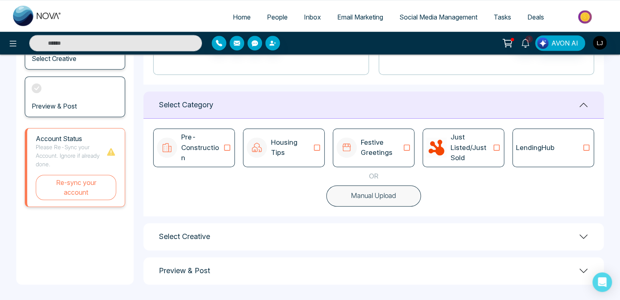
scroll to position [176, 0]
drag, startPoint x: 262, startPoint y: 272, endPoint x: 266, endPoint y: 269, distance: 5.3
click at [262, 272] on div "Preview & Post" at bounding box center [373, 270] width 460 height 27
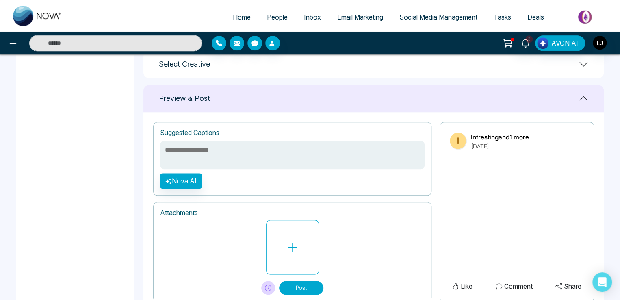
scroll to position [334, 0]
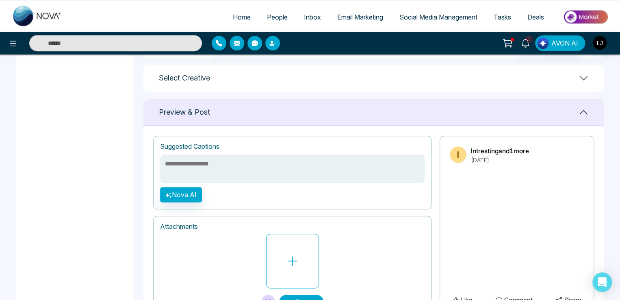
click at [177, 161] on textarea at bounding box center [292, 168] width 265 height 28
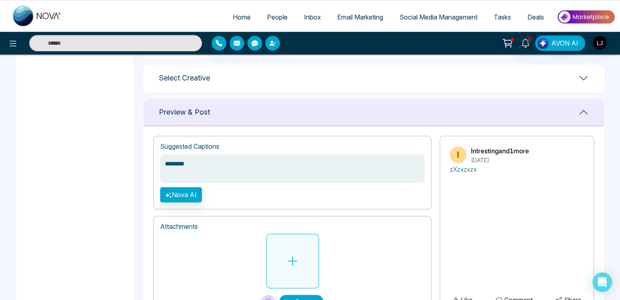
click at [298, 261] on icon at bounding box center [293, 261] width 12 height 12
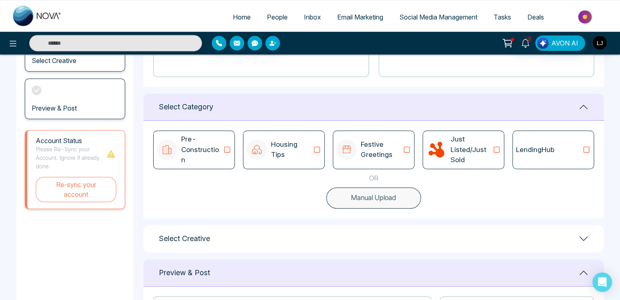
scroll to position [171, 0]
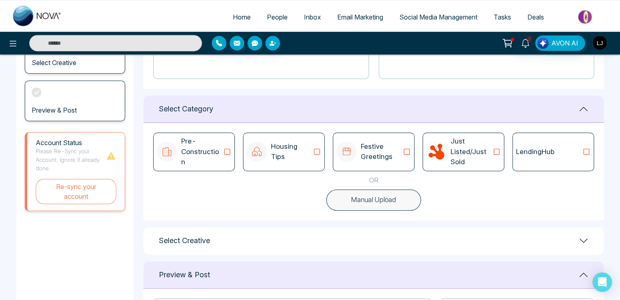
click at [222, 152] on icon at bounding box center [227, 152] width 11 height 8
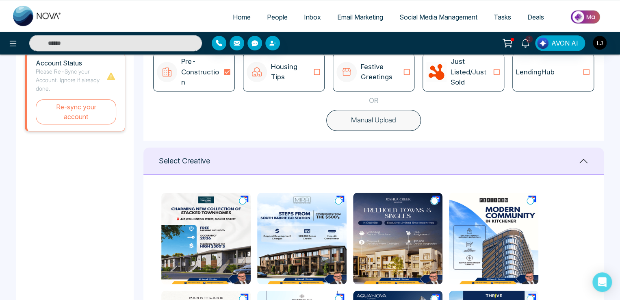
scroll to position [252, 0]
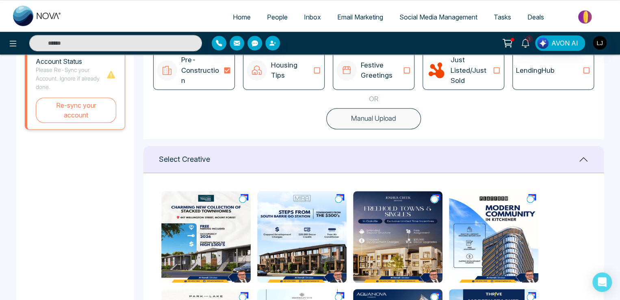
click at [243, 195] on icon at bounding box center [242, 198] width 7 height 7
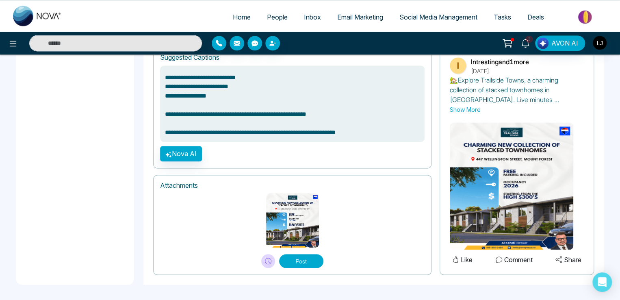
scroll to position [504, 0]
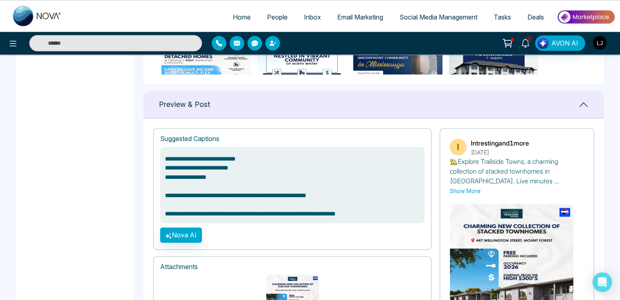
click at [507, 42] on icon at bounding box center [507, 42] width 11 height 11
type textarea "**********"
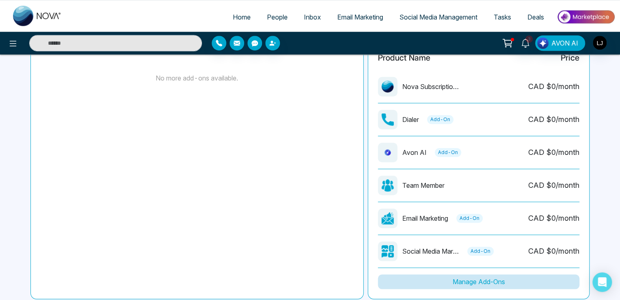
scroll to position [250, 0]
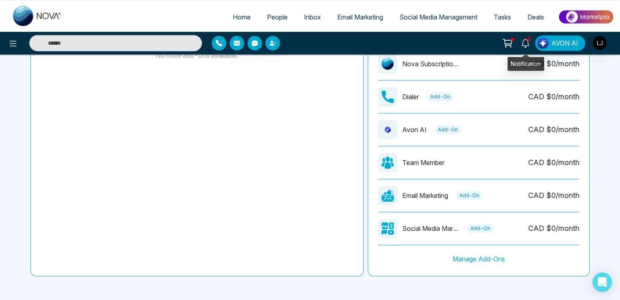
click at [529, 41] on span "3" at bounding box center [528, 38] width 7 height 7
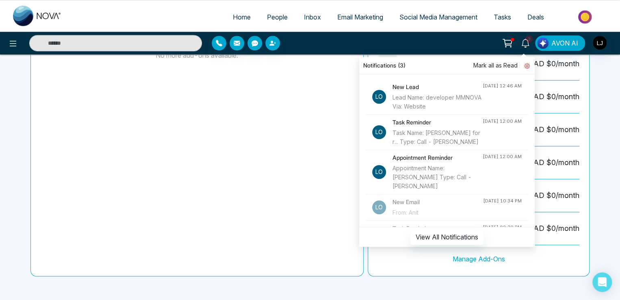
click at [525, 65] on icon at bounding box center [527, 66] width 6 height 6
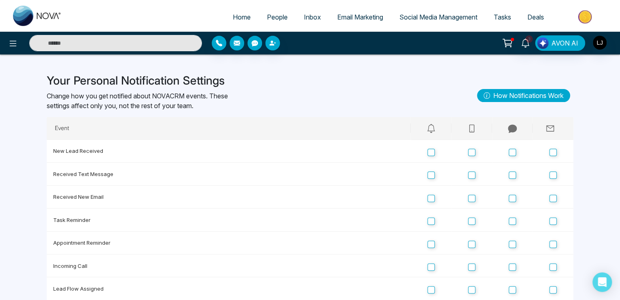
drag, startPoint x: 426, startPoint y: 126, endPoint x: 436, endPoint y: 128, distance: 11.0
click at [436, 128] on th at bounding box center [431, 128] width 41 height 23
drag, startPoint x: 467, startPoint y: 127, endPoint x: 479, endPoint y: 128, distance: 11.4
click at [479, 128] on th at bounding box center [472, 128] width 41 height 23
click at [561, 41] on span "AVON AI" at bounding box center [565, 43] width 27 height 10
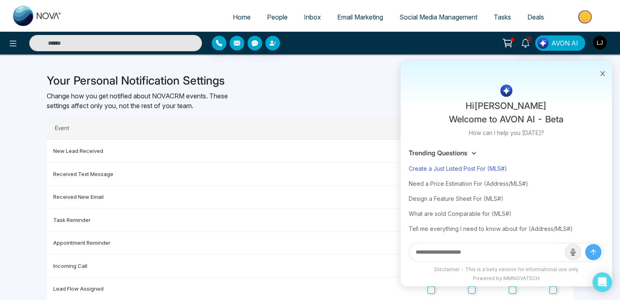
click at [447, 168] on div "Create a Just Listed Post For (MLS#)" at bounding box center [506, 168] width 195 height 15
type input "**********"
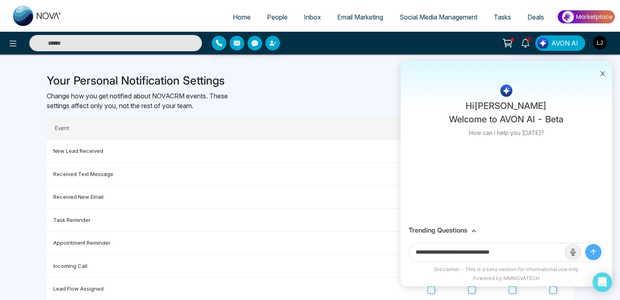
click at [591, 252] on icon "submit" at bounding box center [593, 252] width 5 height 5
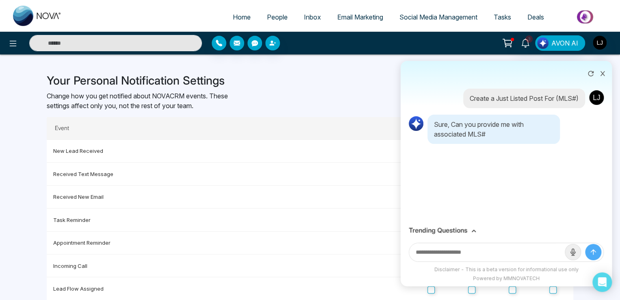
click at [434, 256] on input "text" at bounding box center [487, 252] width 156 height 18
paste input "*********"
type input "*********"
click at [585, 244] on button "submit" at bounding box center [593, 252] width 16 height 16
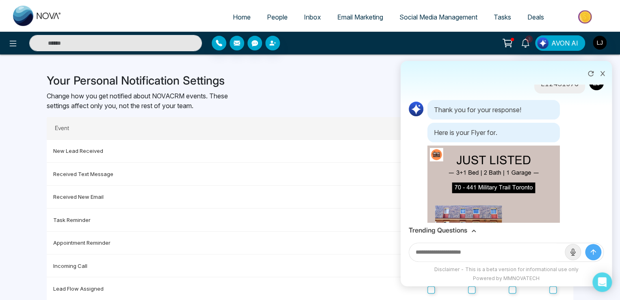
scroll to position [198, 0]
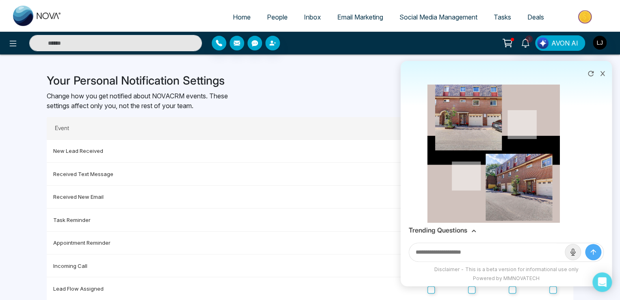
click at [467, 224] on div "Trending Questions" at bounding box center [506, 230] width 211 height 16
click at [469, 228] on div "Trending Questions" at bounding box center [506, 230] width 195 height 8
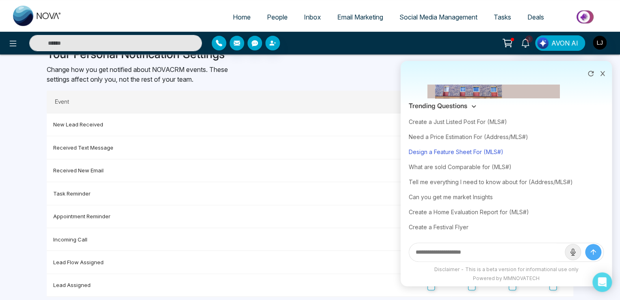
scroll to position [41, 0]
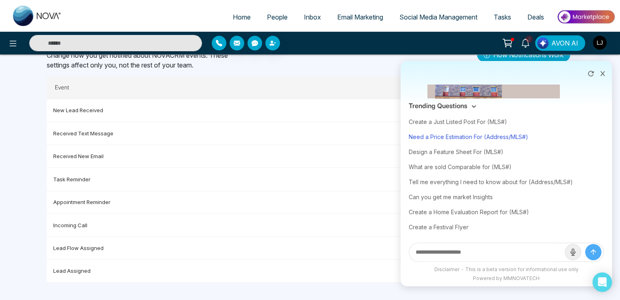
click at [421, 135] on div "Need a Price Estimation For (Address/MLS#)" at bounding box center [506, 136] width 195 height 15
type input "**********"
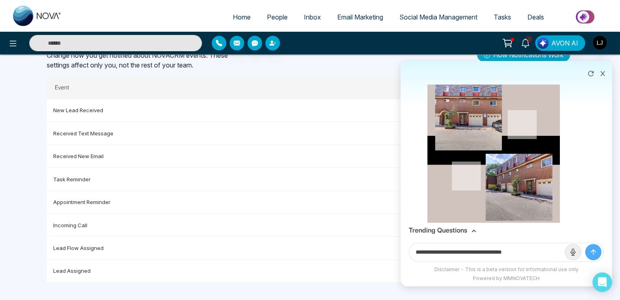
click at [592, 252] on icon "submit" at bounding box center [593, 252] width 8 height 8
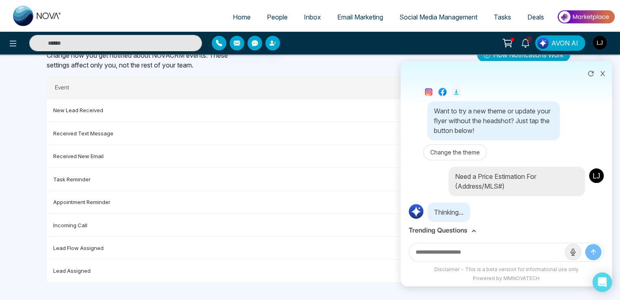
scroll to position [378, 0]
click at [462, 228] on h3 "Trending Questions" at bounding box center [438, 230] width 59 height 8
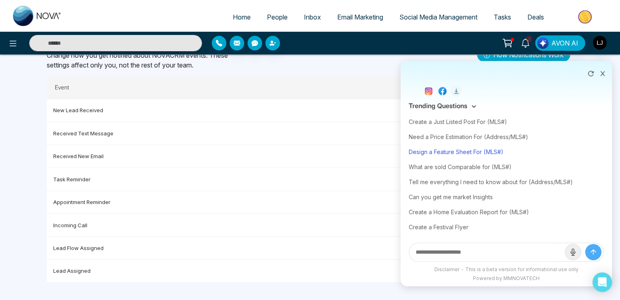
click at [439, 150] on div "Design a Feature Sheet For (MLS#)" at bounding box center [506, 151] width 195 height 15
type input "**********"
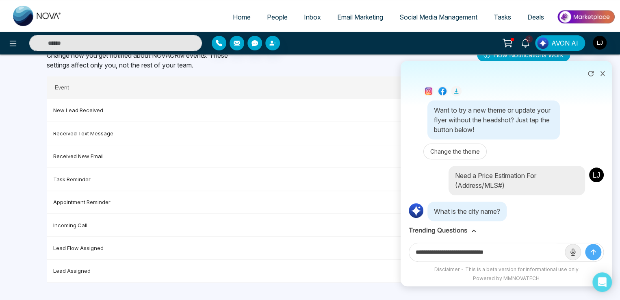
click at [592, 251] on icon "submit" at bounding box center [593, 252] width 5 height 5
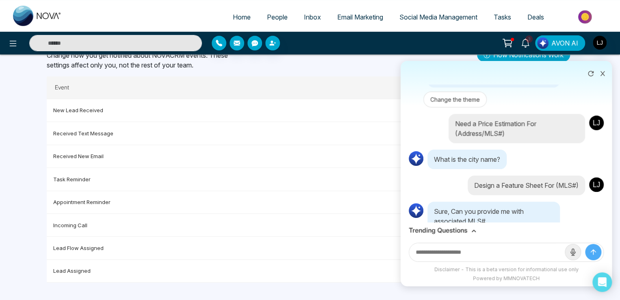
scroll to position [440, 0]
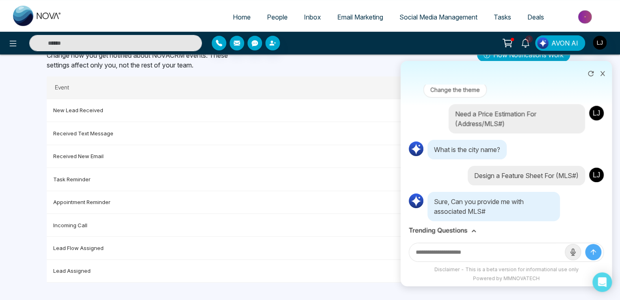
click at [426, 253] on input "text" at bounding box center [487, 252] width 156 height 18
paste input "*********"
type input "*********"
click at [585, 244] on button "submit" at bounding box center [593, 252] width 16 height 16
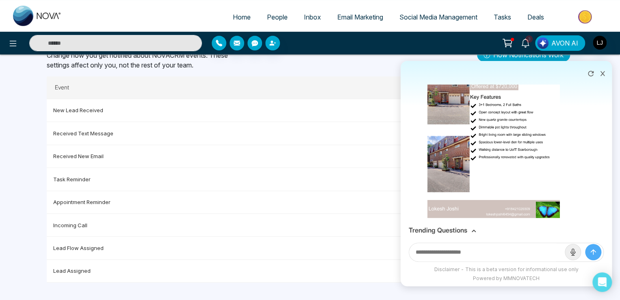
scroll to position [727, 0]
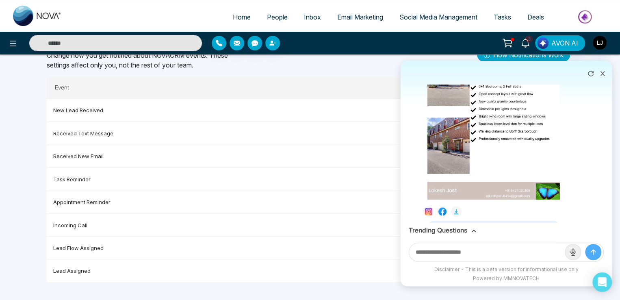
click at [463, 232] on h3 "Trending Questions" at bounding box center [438, 230] width 59 height 8
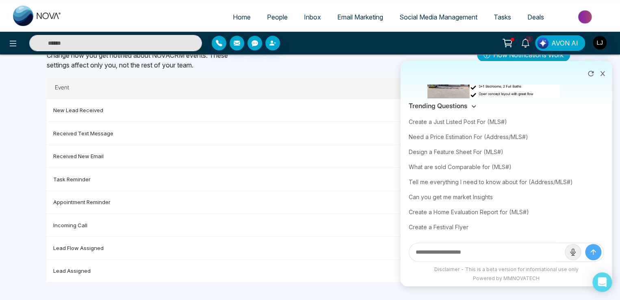
click at [605, 72] on icon at bounding box center [603, 74] width 6 height 6
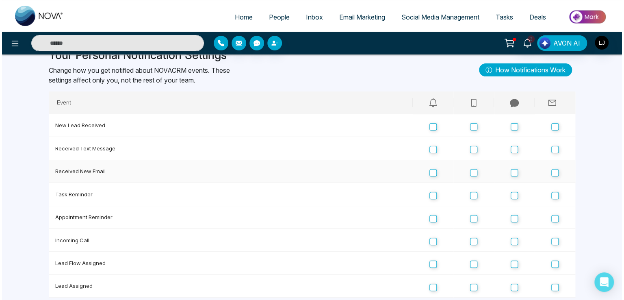
scroll to position [0, 0]
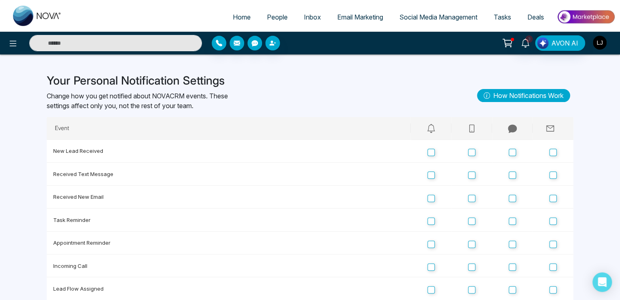
click at [604, 43] on img "button" at bounding box center [600, 43] width 14 height 14
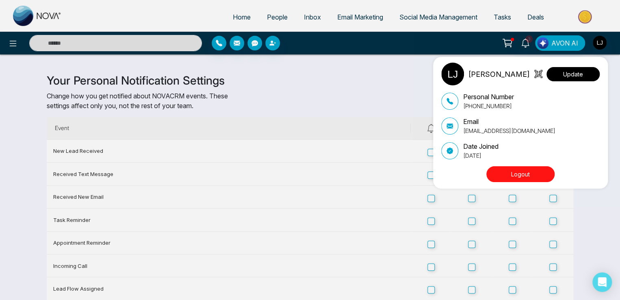
click at [578, 70] on button "Update" at bounding box center [573, 74] width 53 height 14
select select "***"
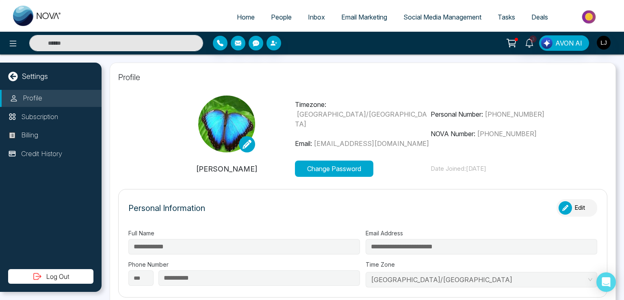
type input "*"
drag, startPoint x: 430, startPoint y: 117, endPoint x: 463, endPoint y: 113, distance: 33.1
click at [463, 113] on p "Personal Number: [PHONE_NUMBER]" at bounding box center [499, 114] width 136 height 10
drag, startPoint x: 302, startPoint y: 134, endPoint x: 323, endPoint y: 135, distance: 21.6
click at [323, 139] on p "Email: [EMAIL_ADDRESS][DOMAIN_NAME]" at bounding box center [363, 144] width 136 height 10
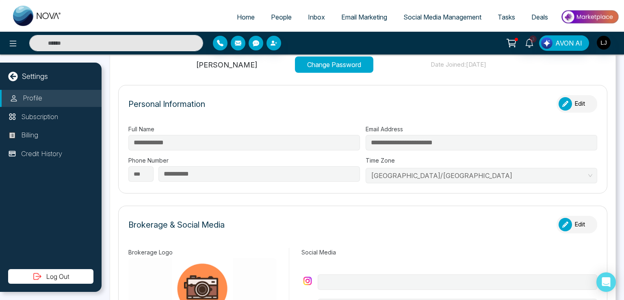
scroll to position [122, 0]
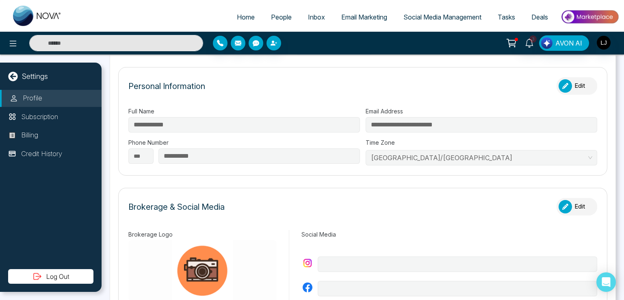
click at [564, 87] on icon "button" at bounding box center [565, 86] width 6 height 6
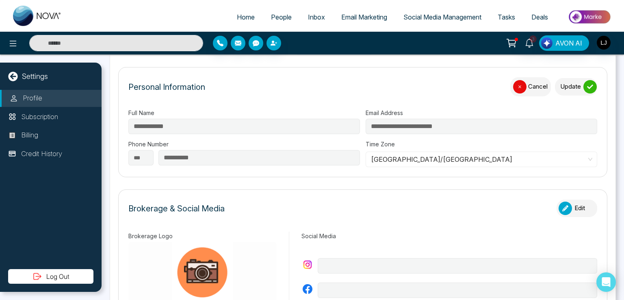
click at [402, 159] on span "[GEOGRAPHIC_DATA]/[GEOGRAPHIC_DATA]" at bounding box center [481, 159] width 221 height 12
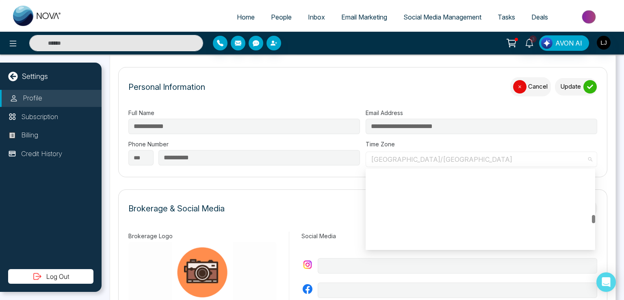
scroll to position [3602, 0]
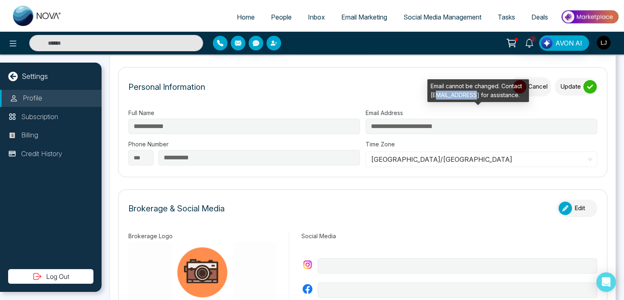
drag, startPoint x: 437, startPoint y: 94, endPoint x: 478, endPoint y: 95, distance: 41.0
click at [478, 95] on div "Email cannot be changed. Contact [EMAIL_ADDRESS] for assistance." at bounding box center [479, 90] width 102 height 23
click at [387, 90] on div "Personal Information Cancel Update" at bounding box center [362, 90] width 469 height 27
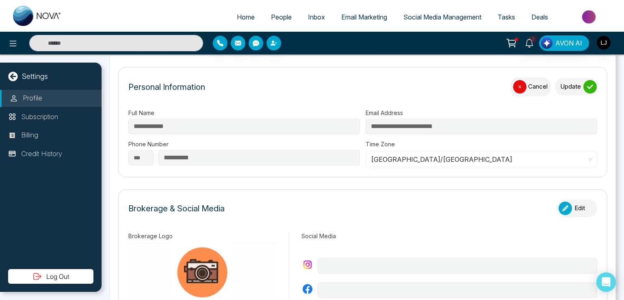
click at [520, 85] on div "button" at bounding box center [519, 86] width 13 height 13
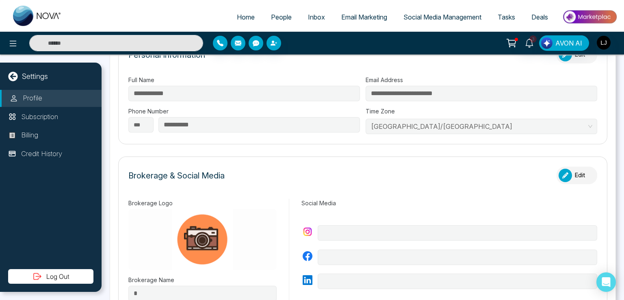
scroll to position [203, 0]
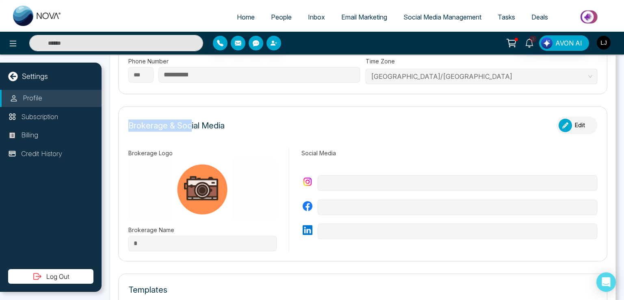
drag, startPoint x: 128, startPoint y: 126, endPoint x: 190, endPoint y: 126, distance: 61.8
click at [190, 126] on p "Brokerage & Social Media" at bounding box center [176, 125] width 96 height 12
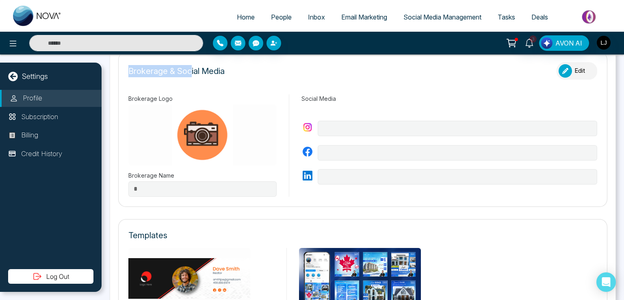
scroll to position [244, 0]
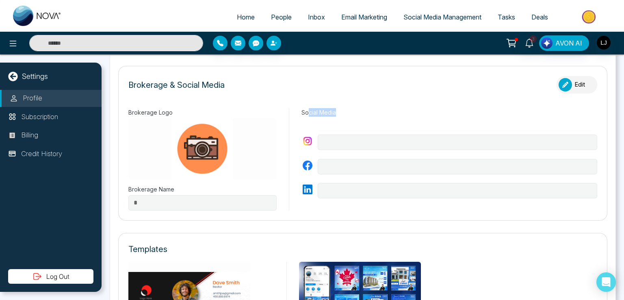
drag, startPoint x: 308, startPoint y: 110, endPoint x: 335, endPoint y: 109, distance: 26.9
click at [335, 109] on label "Social Media" at bounding box center [450, 112] width 296 height 9
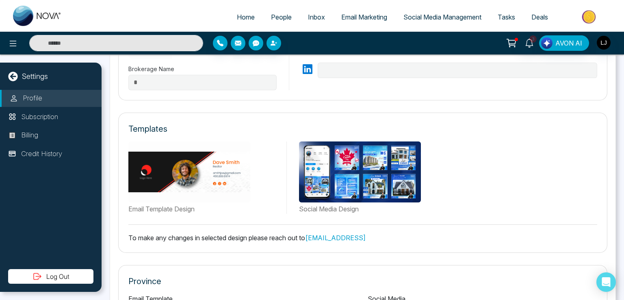
scroll to position [366, 0]
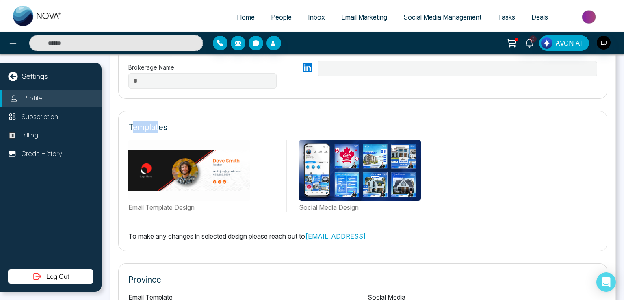
drag, startPoint x: 130, startPoint y: 127, endPoint x: 159, endPoint y: 129, distance: 28.9
click at [159, 129] on p "Templates" at bounding box center [147, 127] width 39 height 12
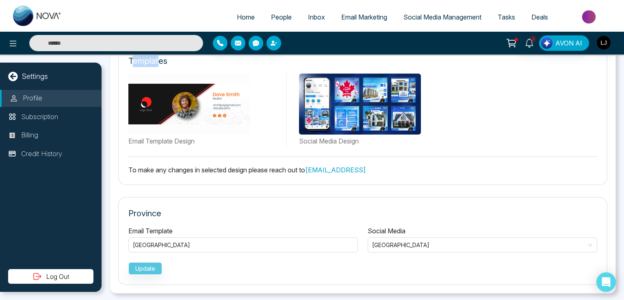
scroll to position [391, 0]
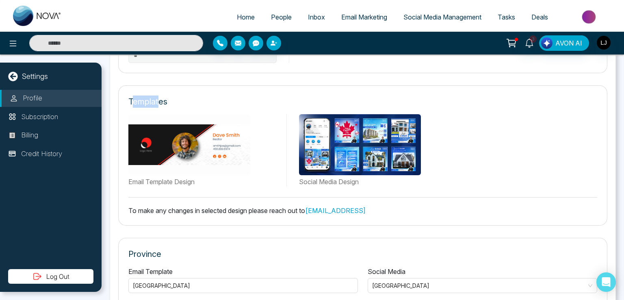
click at [143, 101] on p "Templates" at bounding box center [147, 102] width 39 height 12
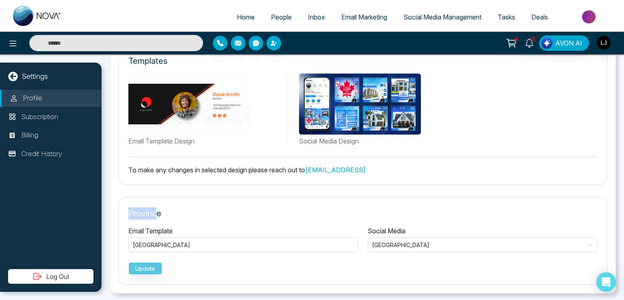
drag, startPoint x: 130, startPoint y: 212, endPoint x: 157, endPoint y: 212, distance: 27.6
click at [157, 212] on p "Province" at bounding box center [362, 213] width 469 height 12
click at [193, 213] on p "Province" at bounding box center [362, 213] width 469 height 12
click at [147, 245] on span "[GEOGRAPHIC_DATA]" at bounding box center [162, 244] width 59 height 7
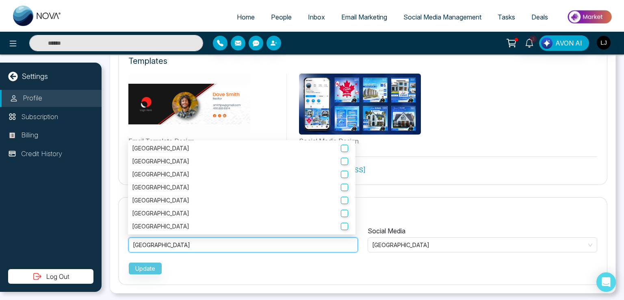
click at [205, 267] on div "Update" at bounding box center [362, 267] width 469 height 16
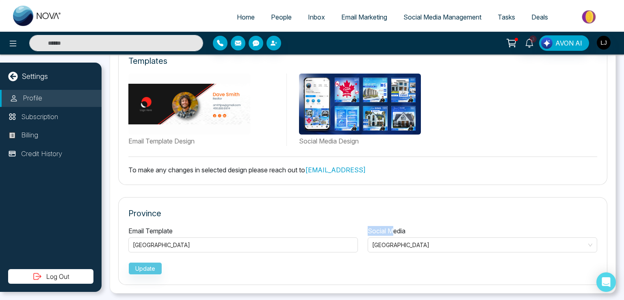
drag, startPoint x: 367, startPoint y: 226, endPoint x: 392, endPoint y: 227, distance: 25.6
click at [392, 227] on label "Social Media" at bounding box center [387, 231] width 38 height 10
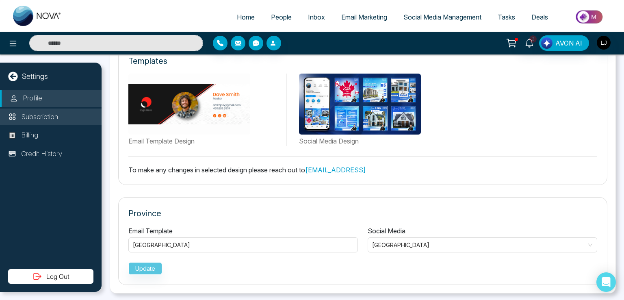
click at [37, 115] on p "Subscription" at bounding box center [39, 117] width 37 height 11
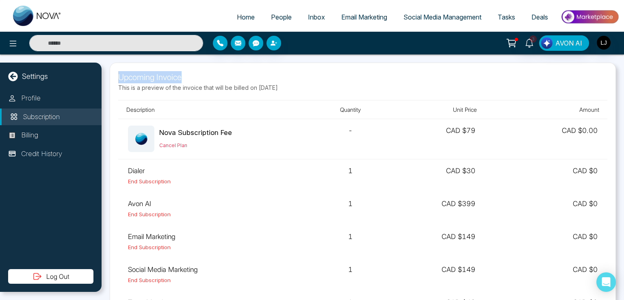
drag, startPoint x: 117, startPoint y: 79, endPoint x: 209, endPoint y: 82, distance: 92.3
click at [209, 82] on div "Upcoming Invoice This is a preview of the invoice that will be billed on [DATE]…" at bounding box center [363, 218] width 506 height 310
drag, startPoint x: 258, startPoint y: 87, endPoint x: 312, endPoint y: 86, distance: 53.3
click at [312, 86] on p "This is a preview of the invoice that will be billed on [DATE]" at bounding box center [362, 87] width 489 height 9
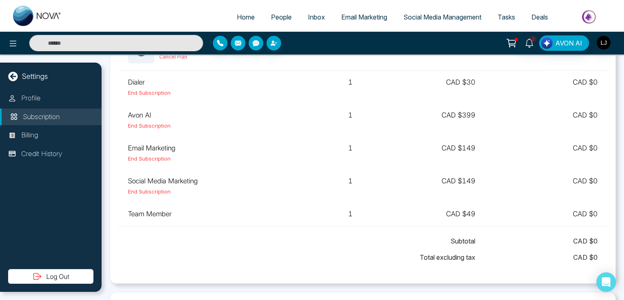
scroll to position [122, 0]
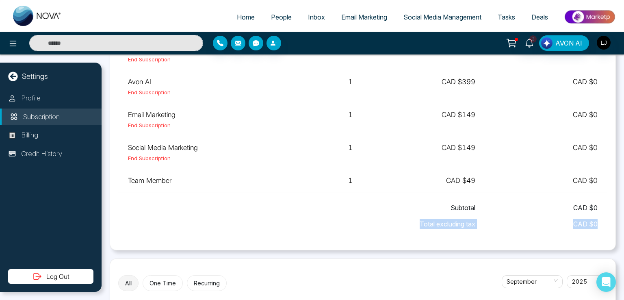
drag, startPoint x: 413, startPoint y: 223, endPoint x: 597, endPoint y: 223, distance: 184.1
click at [597, 223] on div "Subtotal CAD $ 0 Total excluding tax CAD $ 0" at bounding box center [362, 217] width 489 height 49
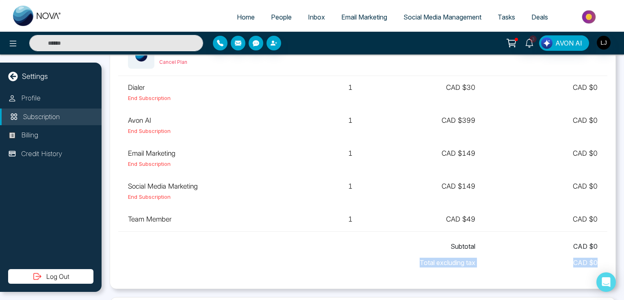
scroll to position [41, 0]
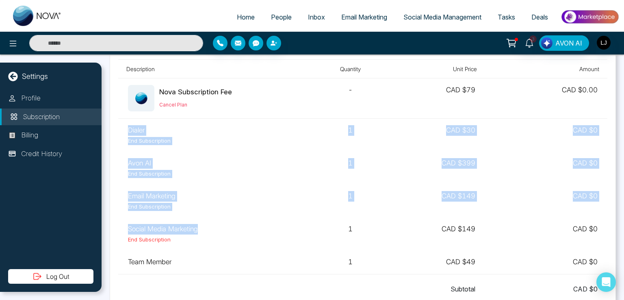
drag, startPoint x: 127, startPoint y: 127, endPoint x: 199, endPoint y: 229, distance: 124.5
click at [199, 229] on tbody "Nova Subscription Fee Cancel Plan - CAD $ 79 CAD $ 0.00 Dialer End Subscription…" at bounding box center [362, 176] width 489 height 196
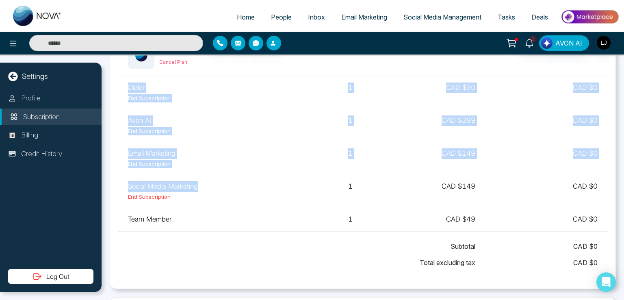
scroll to position [81, 0]
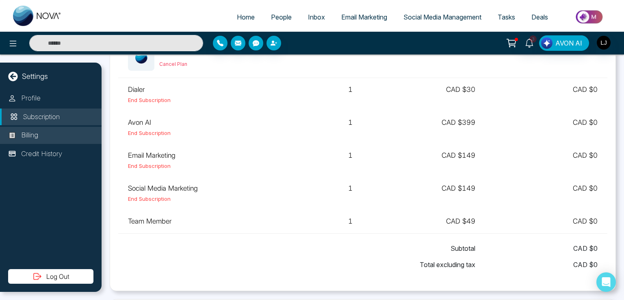
click at [36, 129] on li "Billing" at bounding box center [51, 135] width 102 height 17
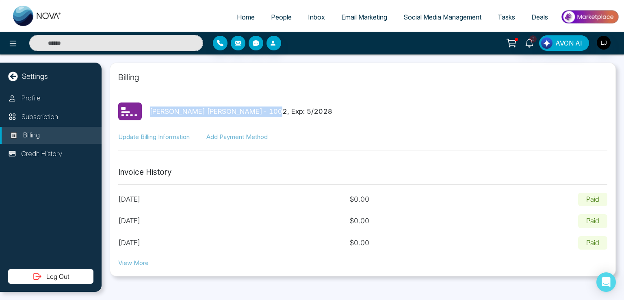
drag, startPoint x: 152, startPoint y: 111, endPoint x: 227, endPoint y: 110, distance: 75.2
click at [227, 110] on p "[PERSON_NAME] [PERSON_NAME] - 1002 , Exp: 5 / 2028" at bounding box center [241, 111] width 182 height 11
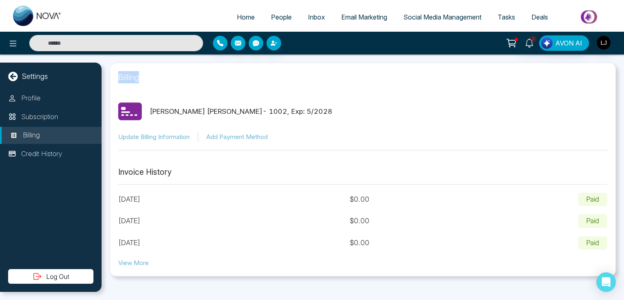
drag, startPoint x: 110, startPoint y: 77, endPoint x: 149, endPoint y: 76, distance: 38.6
click at [149, 76] on div "Billing [PERSON_NAME] [PERSON_NAME] - 1002 , Exp: 5 / 2028 Update Billing Infor…" at bounding box center [363, 170] width 506 height 214
drag, startPoint x: 122, startPoint y: 176, endPoint x: 161, endPoint y: 176, distance: 39.0
click at [161, 176] on p "Invoice History" at bounding box center [362, 173] width 489 height 12
click at [46, 155] on p "Credit History" at bounding box center [41, 154] width 41 height 11
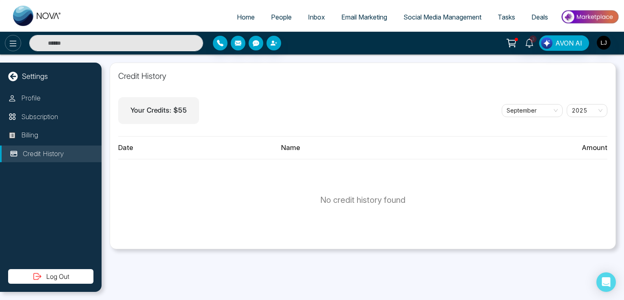
click at [17, 44] on icon at bounding box center [13, 44] width 10 height 10
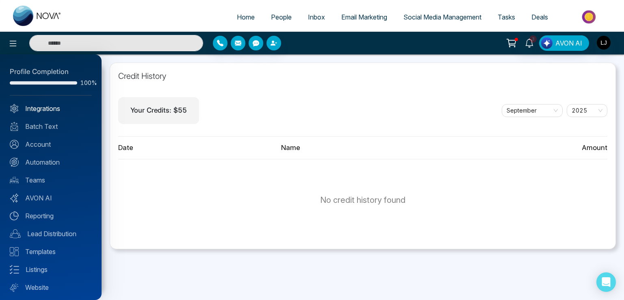
click at [37, 105] on link "Integrations" at bounding box center [51, 109] width 82 height 10
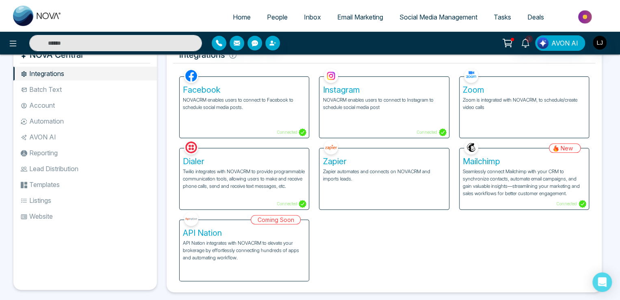
scroll to position [33, 0]
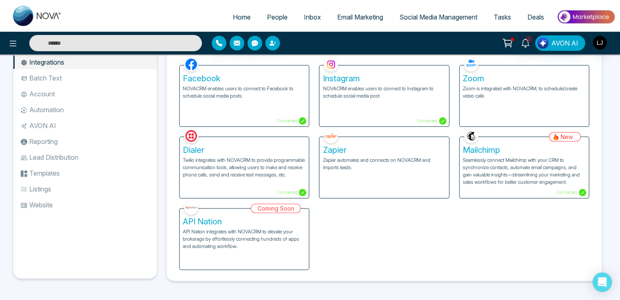
click at [46, 91] on li "Account" at bounding box center [84, 94] width 143 height 14
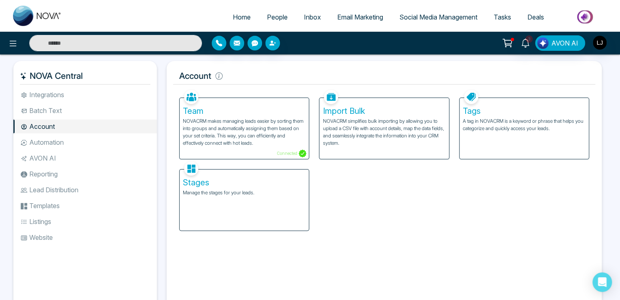
click at [133, 17] on ul "Home People Inbox Email Marketing Social Media Management Tasks Deals" at bounding box center [342, 18] width 545 height 22
click at [268, 20] on span "People" at bounding box center [277, 17] width 21 height 8
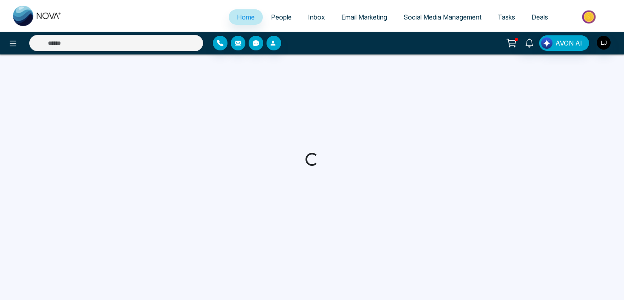
select select "*"
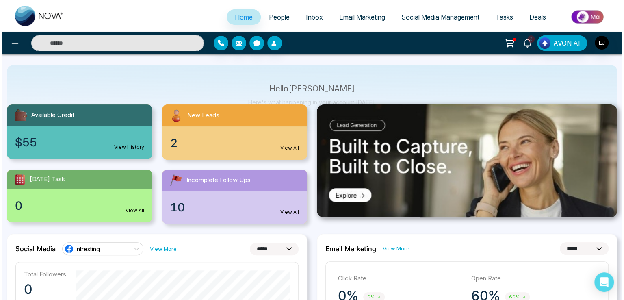
scroll to position [41, 0]
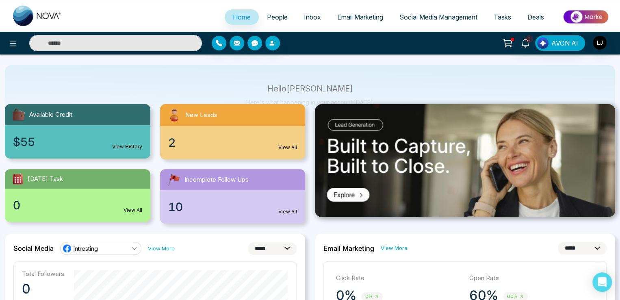
click at [4, 46] on div at bounding box center [103, 43] width 207 height 16
click at [14, 44] on icon at bounding box center [13, 44] width 10 height 10
